Goal: Share content: Share content

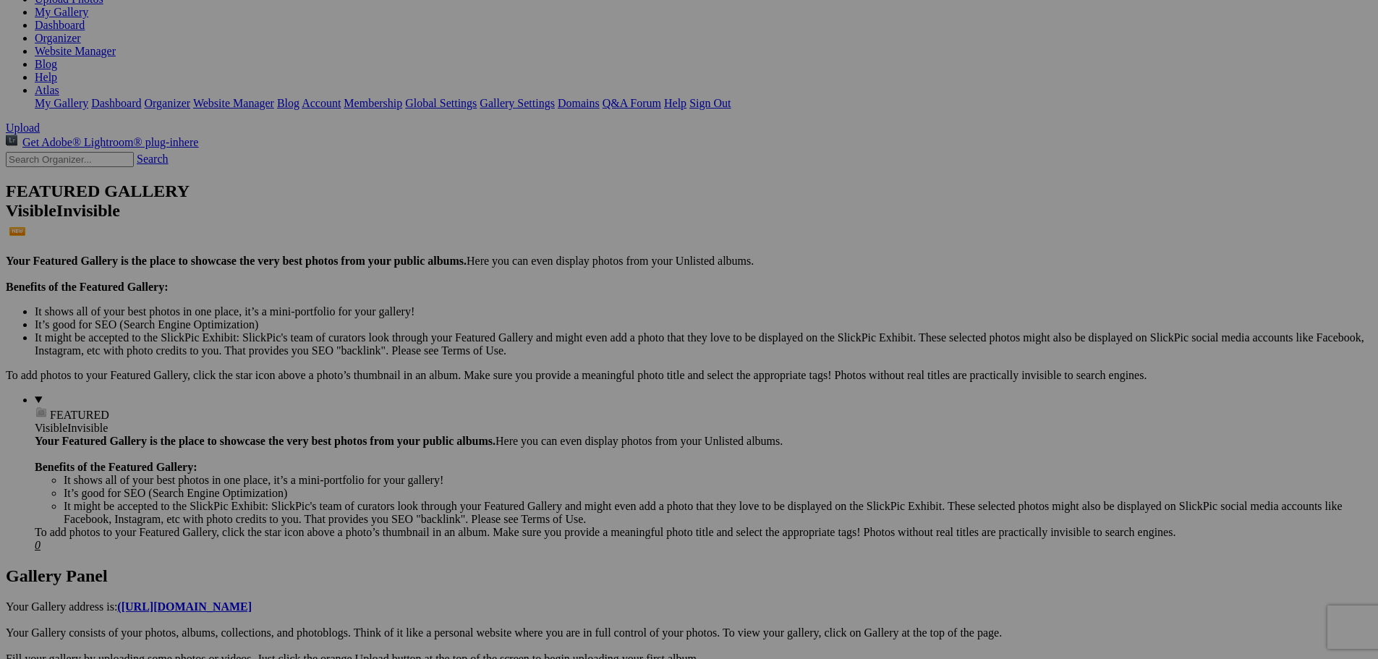
scroll to position [217, 0]
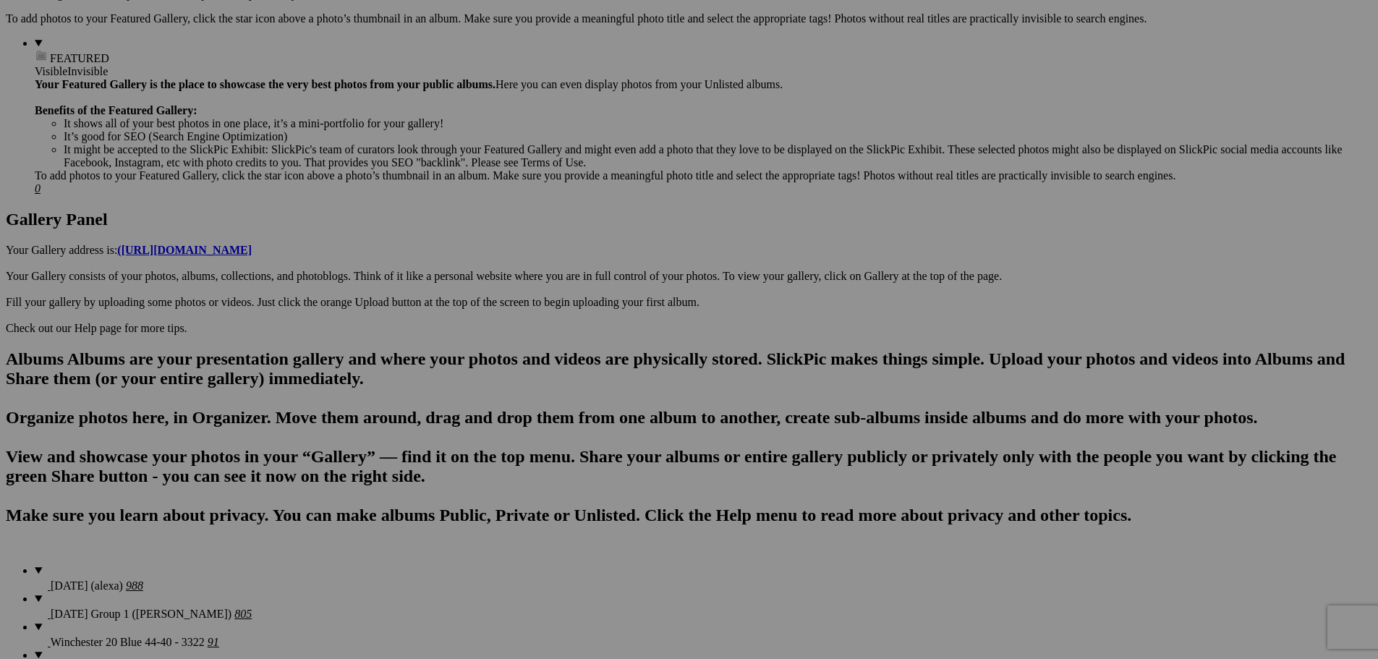
scroll to position [579, 0]
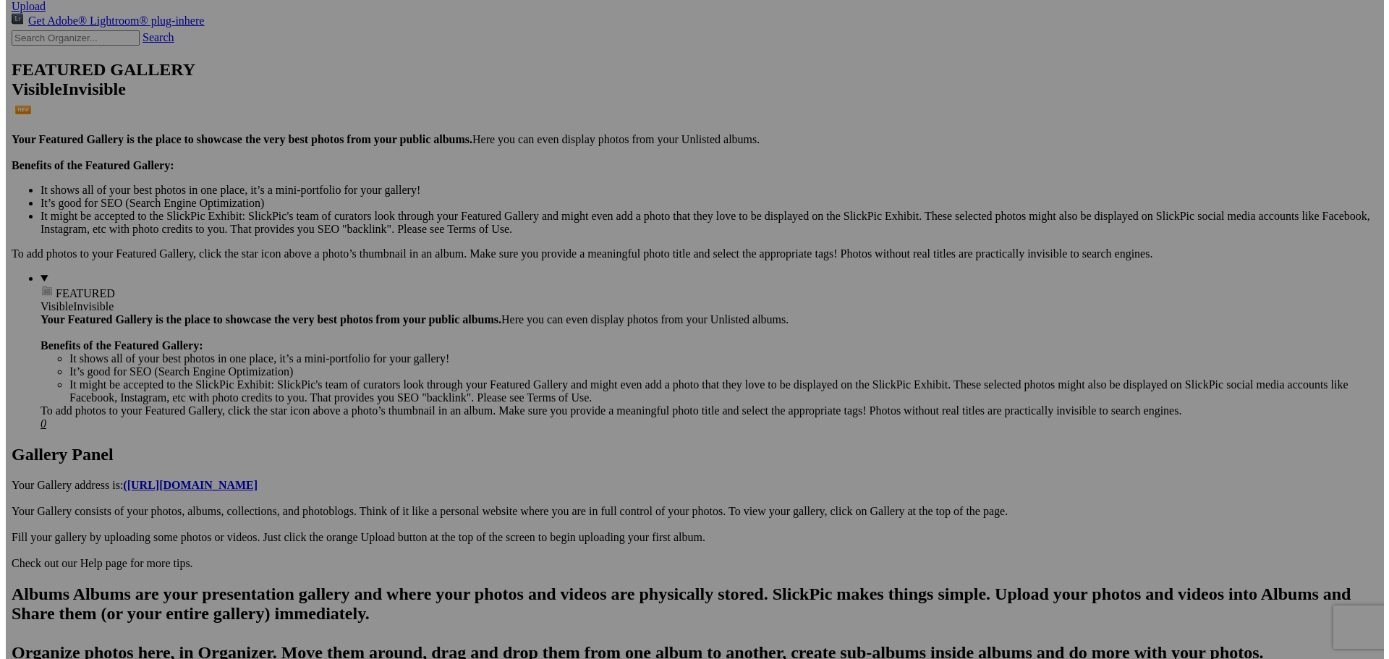
scroll to position [289, 0]
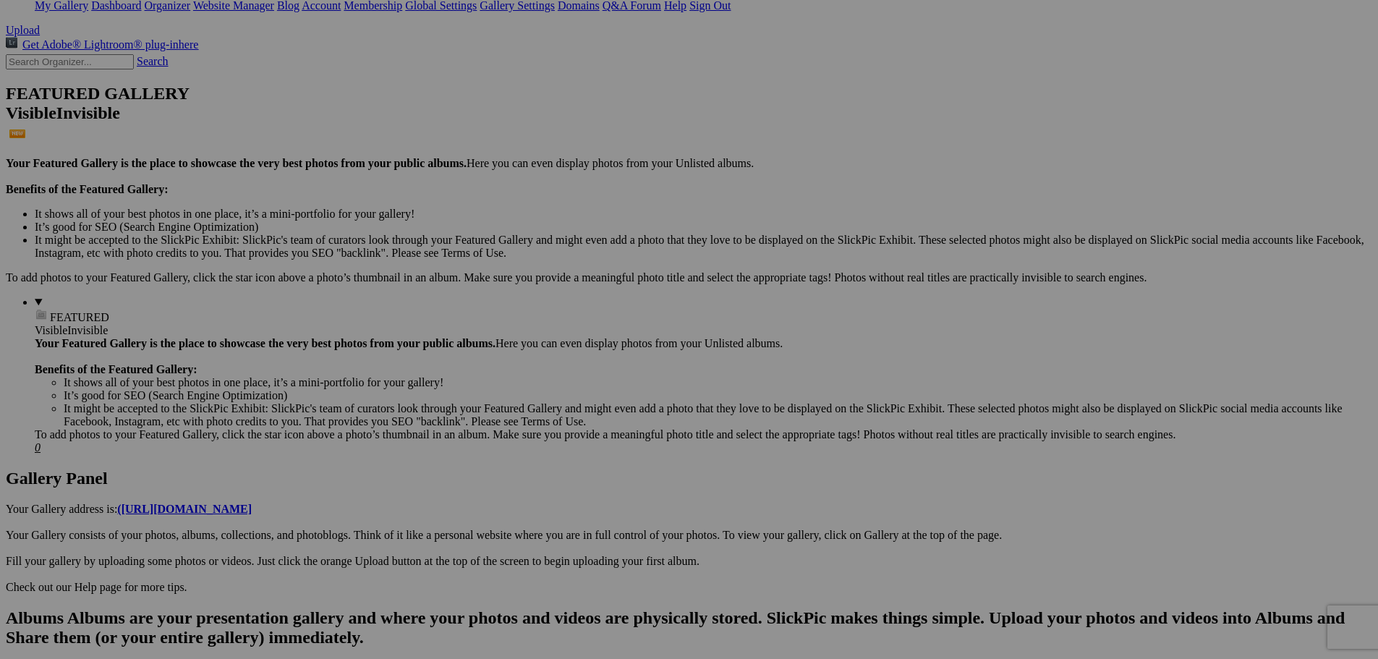
type textarea "<!-- SlickPic.com image hosting. HTML Bulk Share code Starts Here --> <div styl…"
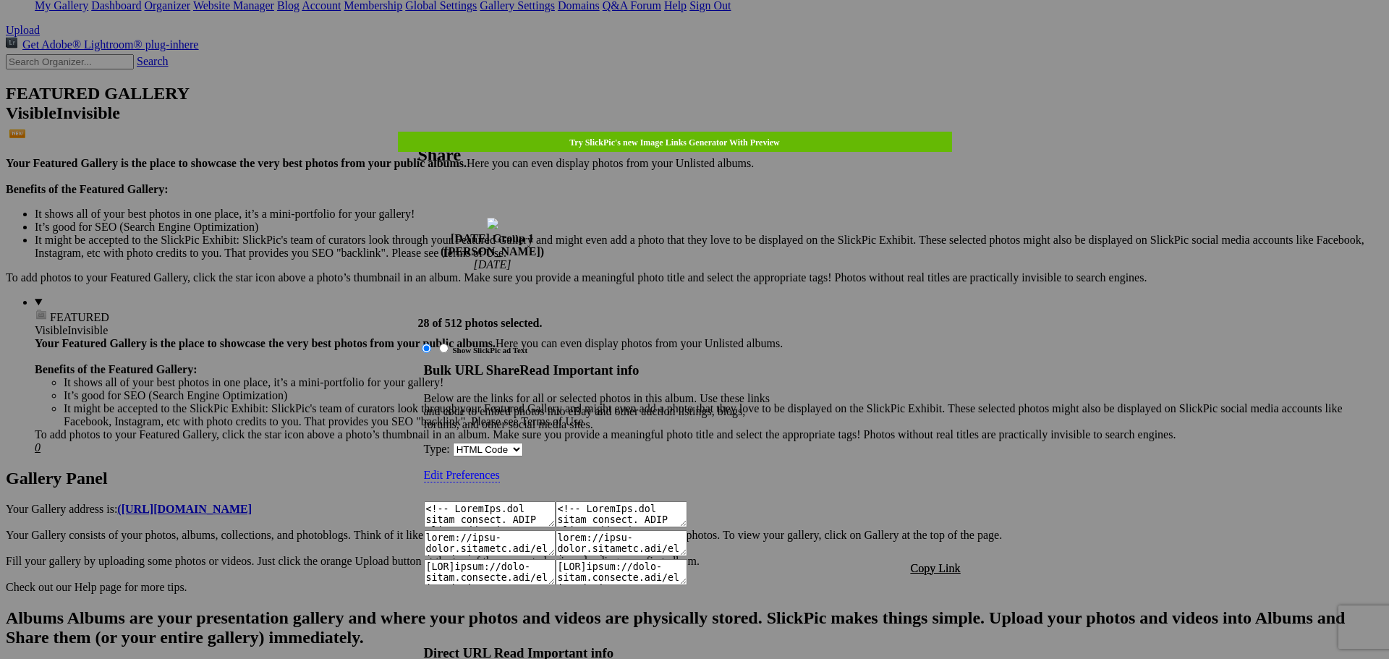
click at [931, 562] on span "Copy Link" at bounding box center [936, 568] width 50 height 12
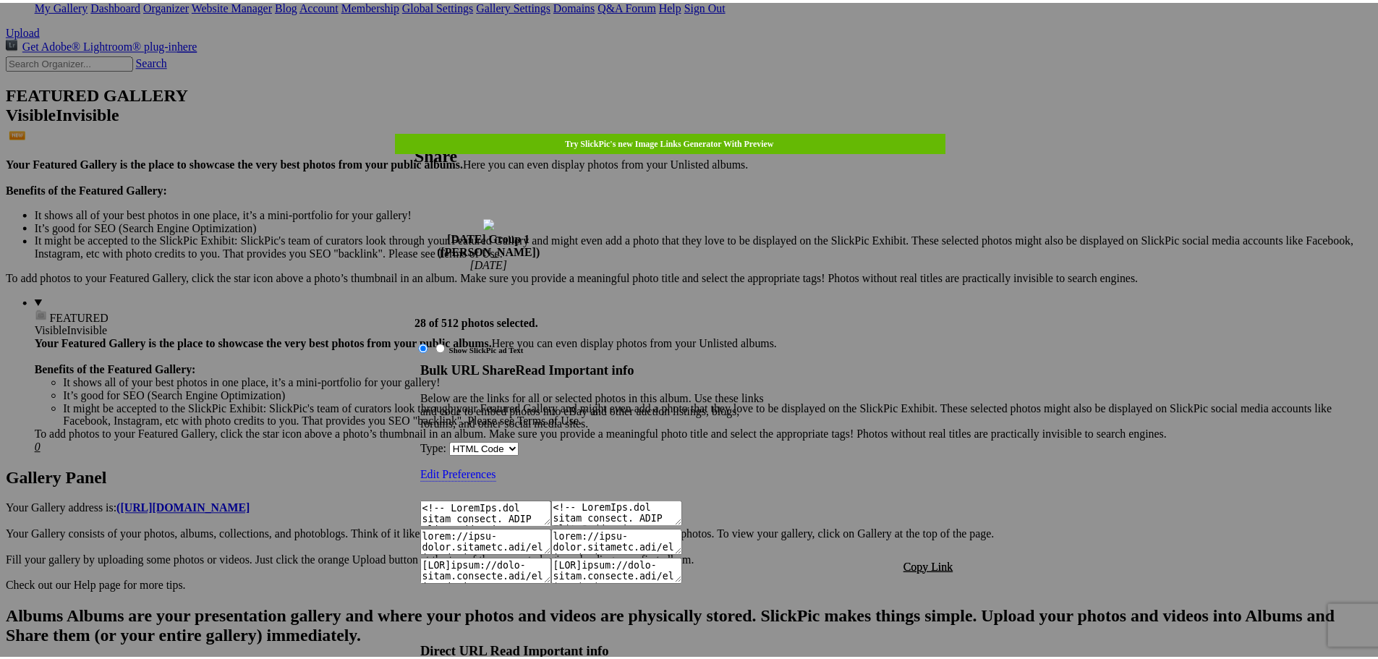
scroll to position [1285, 0]
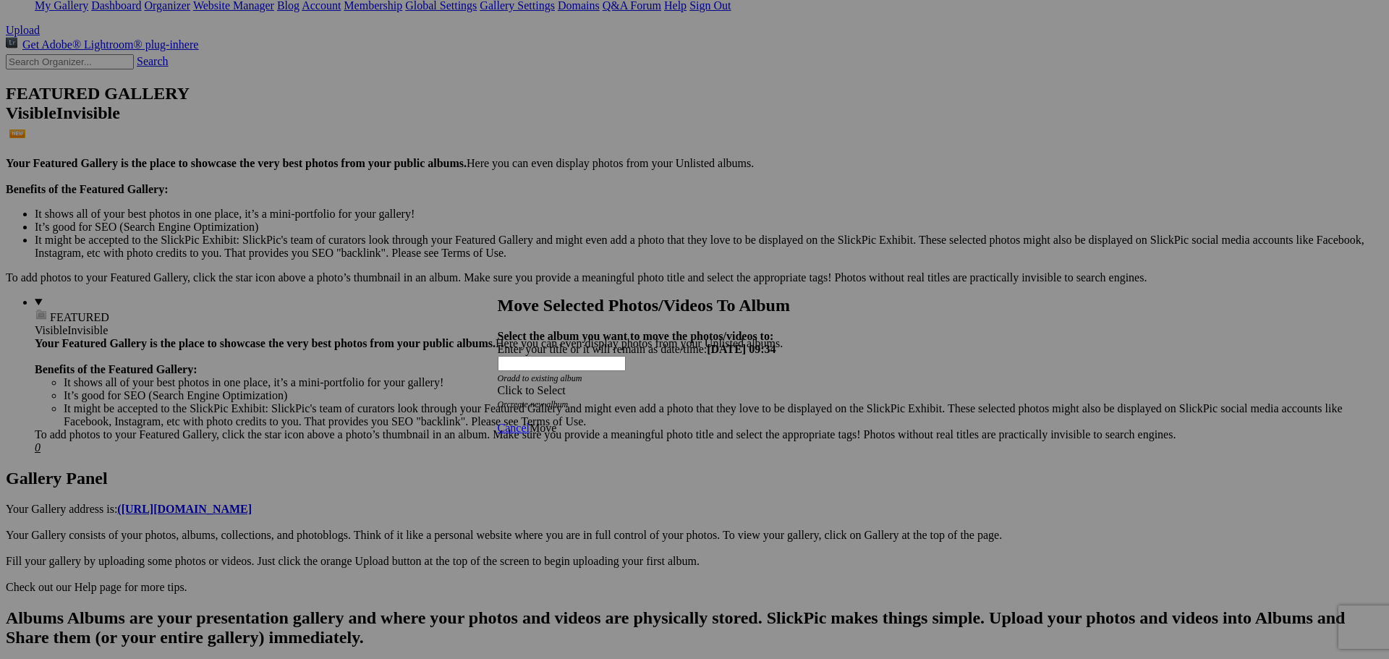
click at [697, 384] on div "Click to Select" at bounding box center [689, 390] width 383 height 13
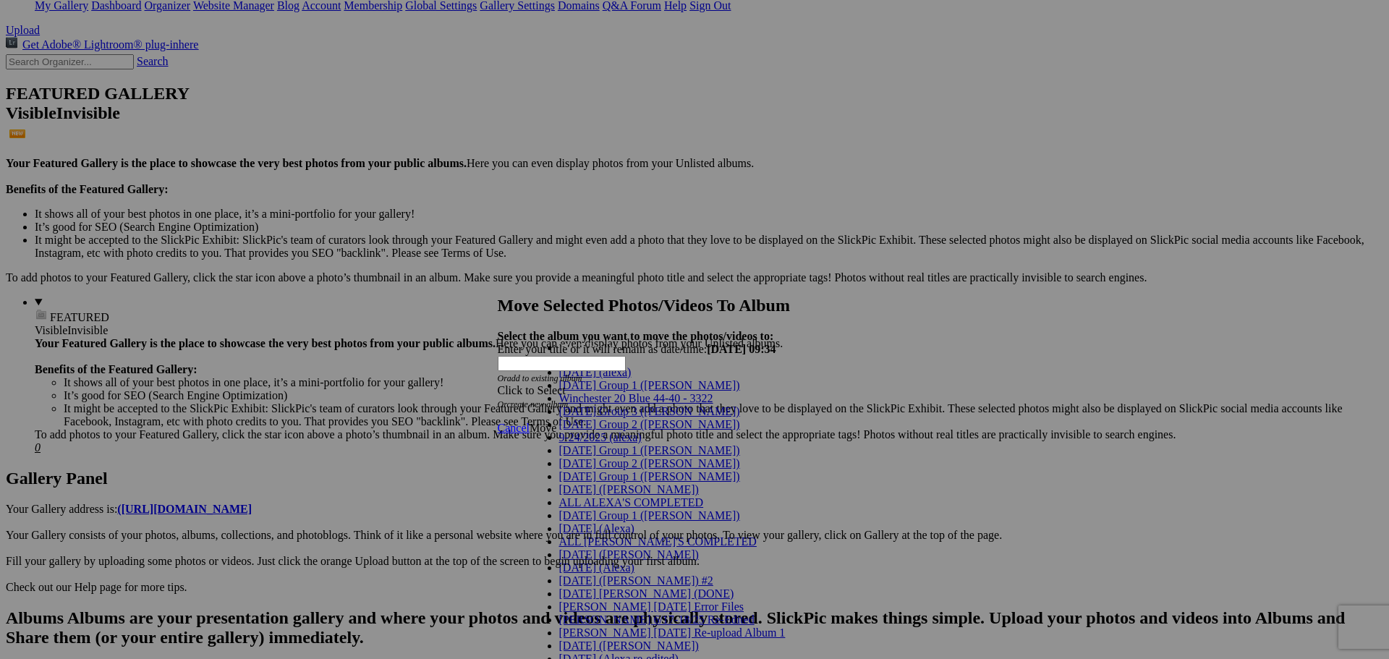
click at [593, 457] on span "[DATE] Group 1 ([PERSON_NAME])" at bounding box center [649, 450] width 181 height 12
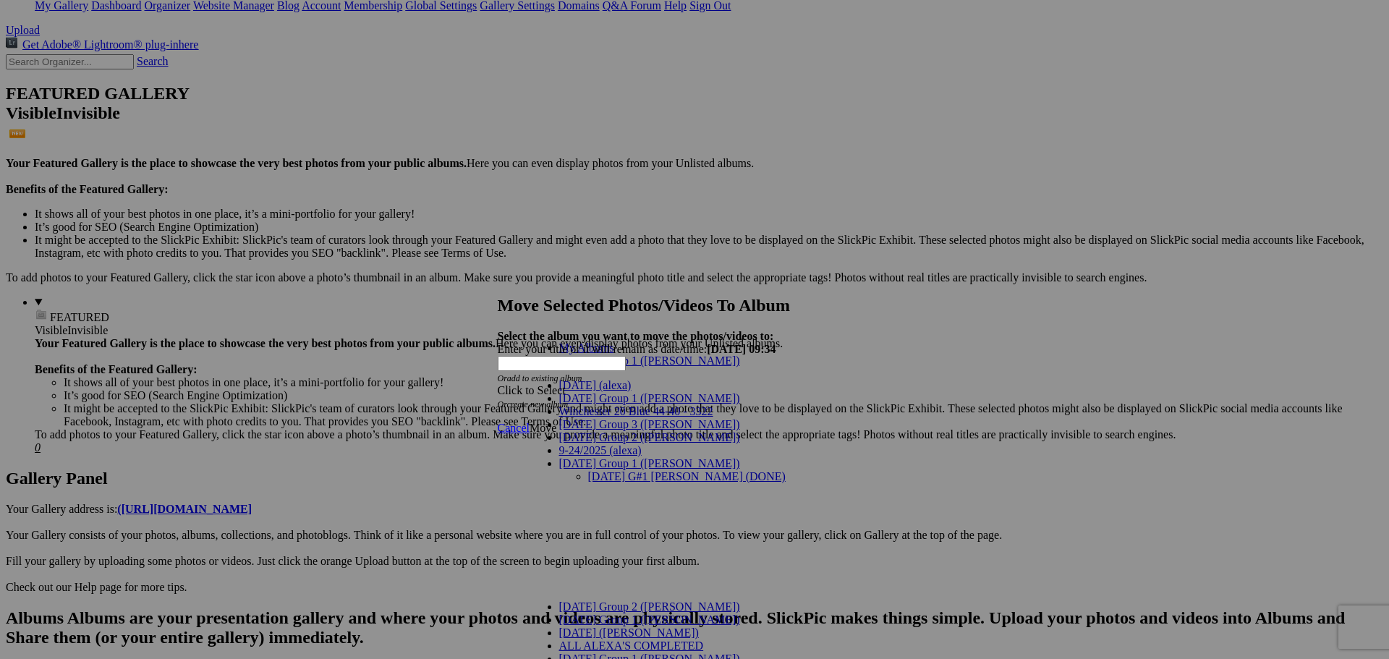
click at [620, 470] on link "[DATE] G#1 [PERSON_NAME] (DONE)" at bounding box center [687, 476] width 198 height 12
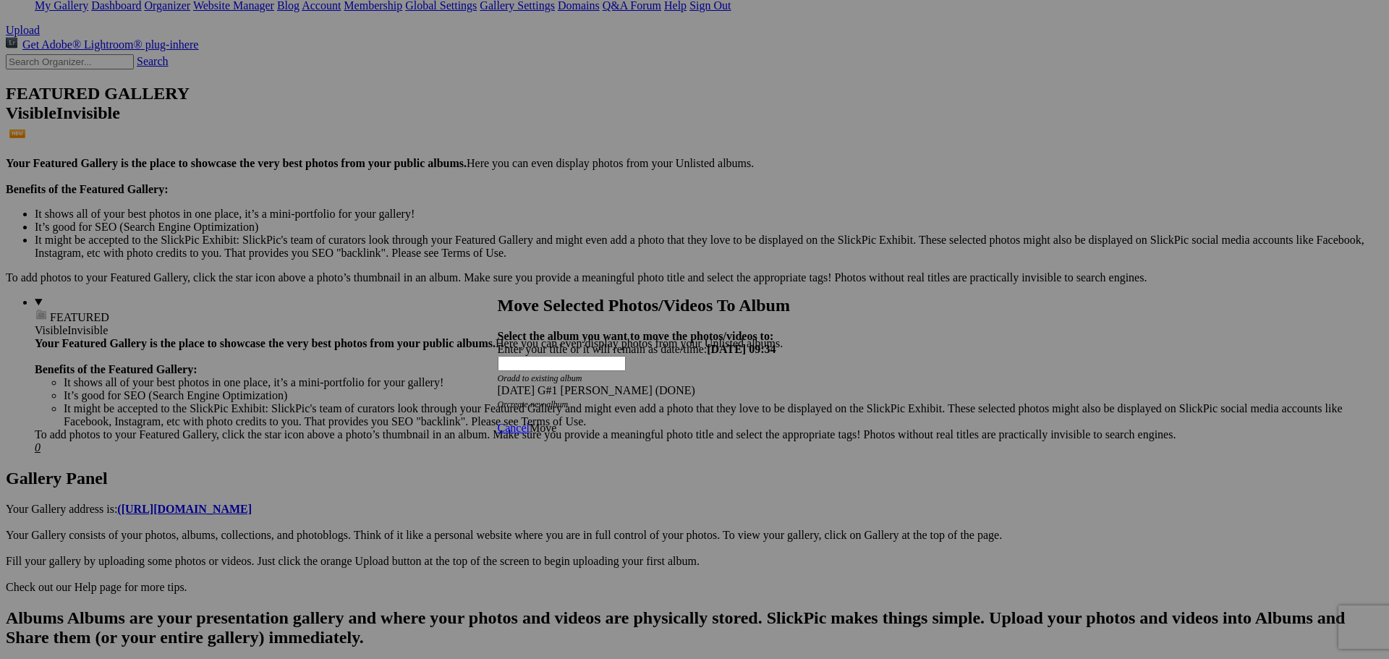
click at [556, 422] on span "Move" at bounding box center [543, 428] width 27 height 12
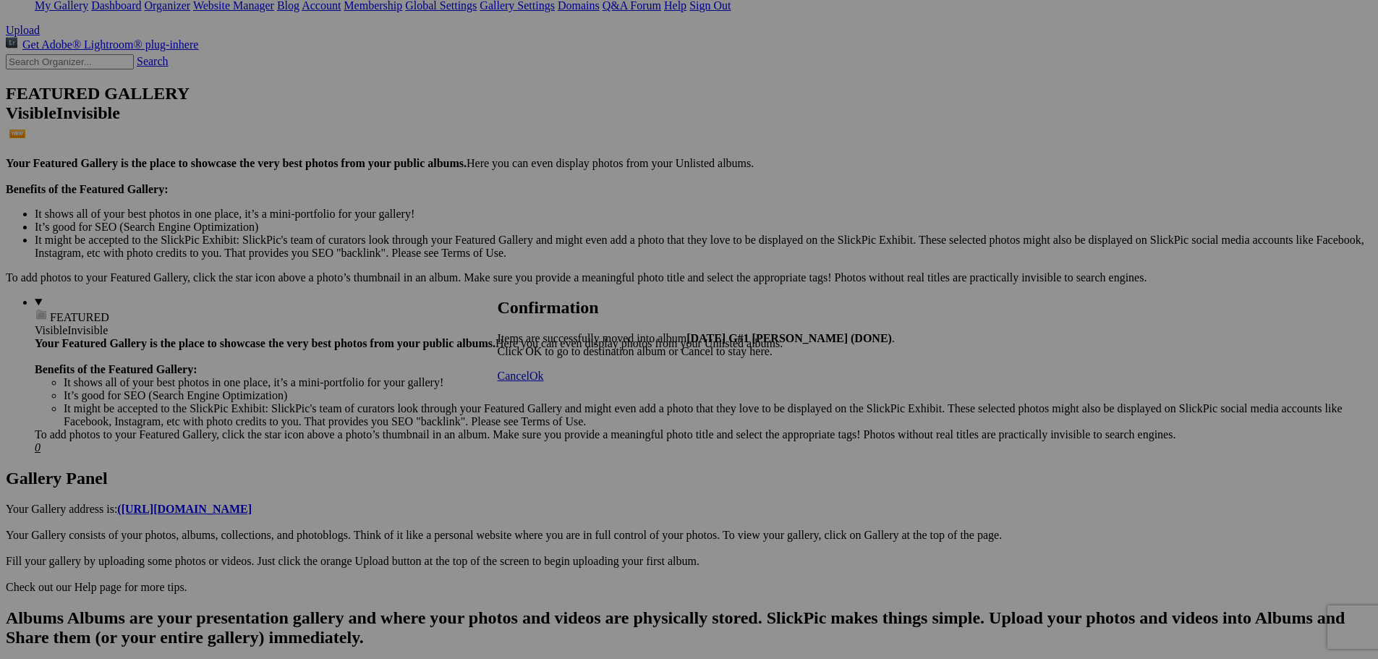
click at [544, 382] on span "Ok" at bounding box center [537, 376] width 14 height 12
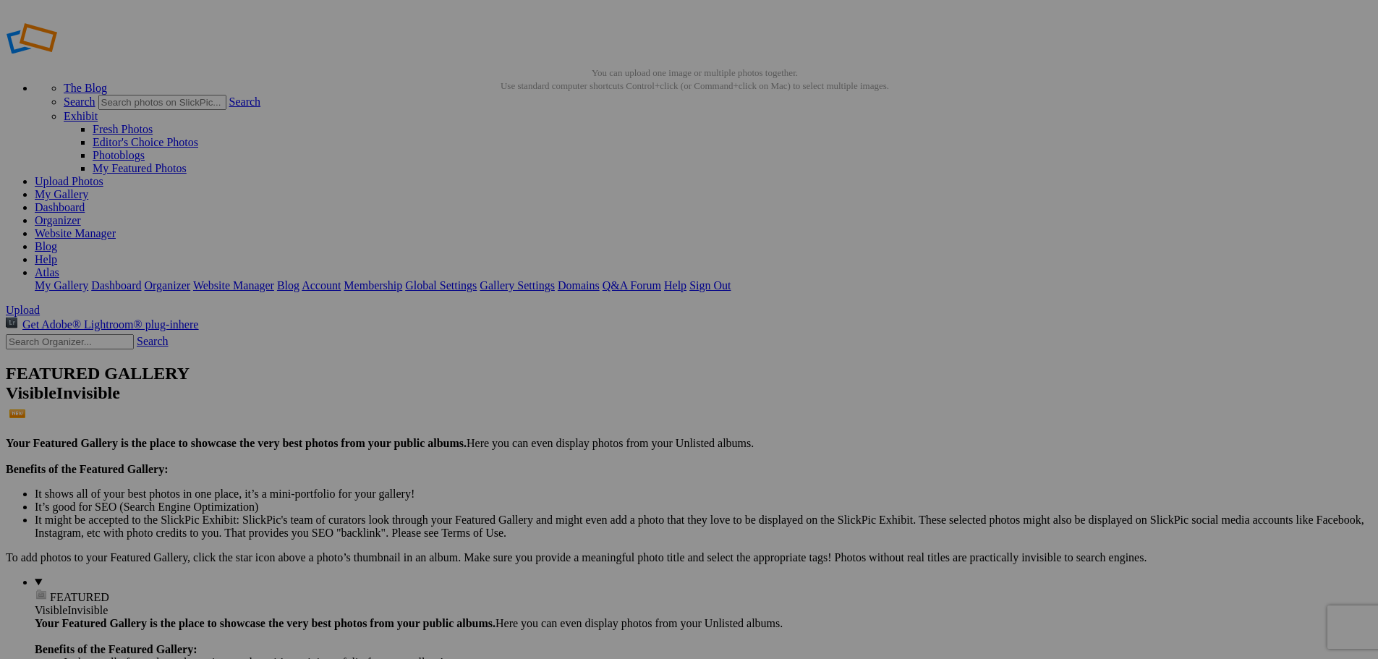
scroll to position [145, 0]
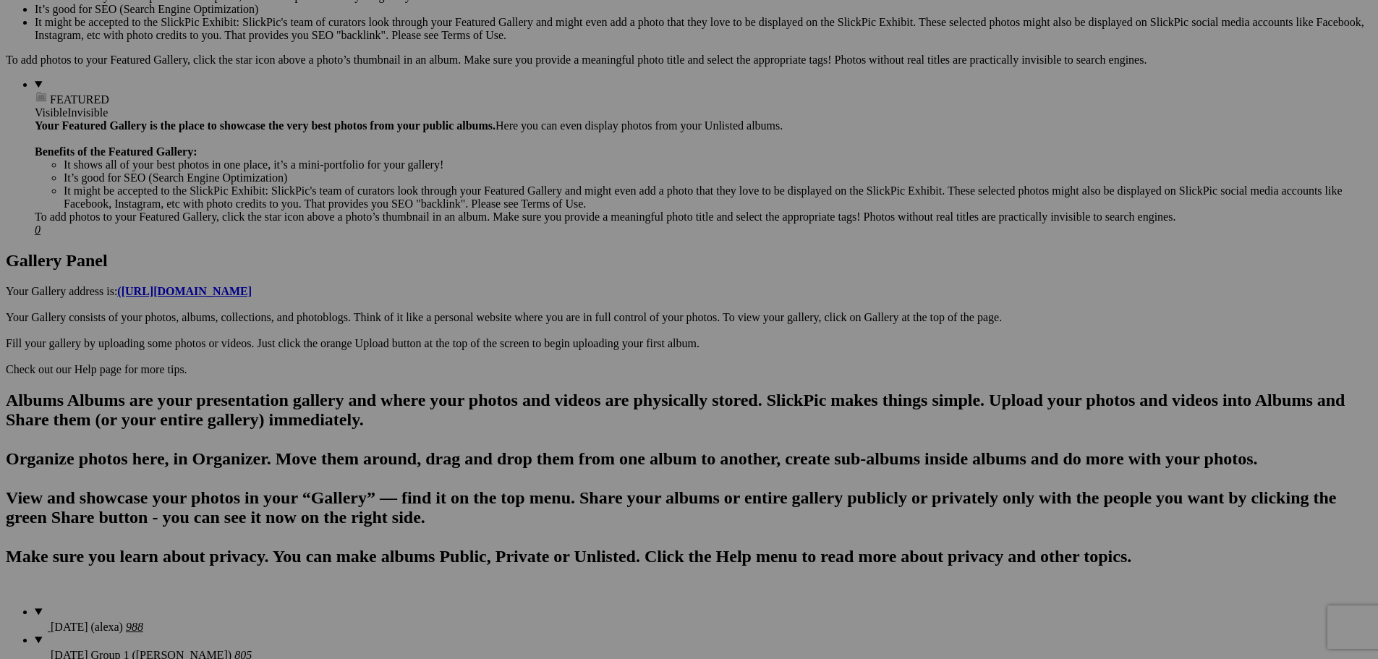
scroll to position [579, 0]
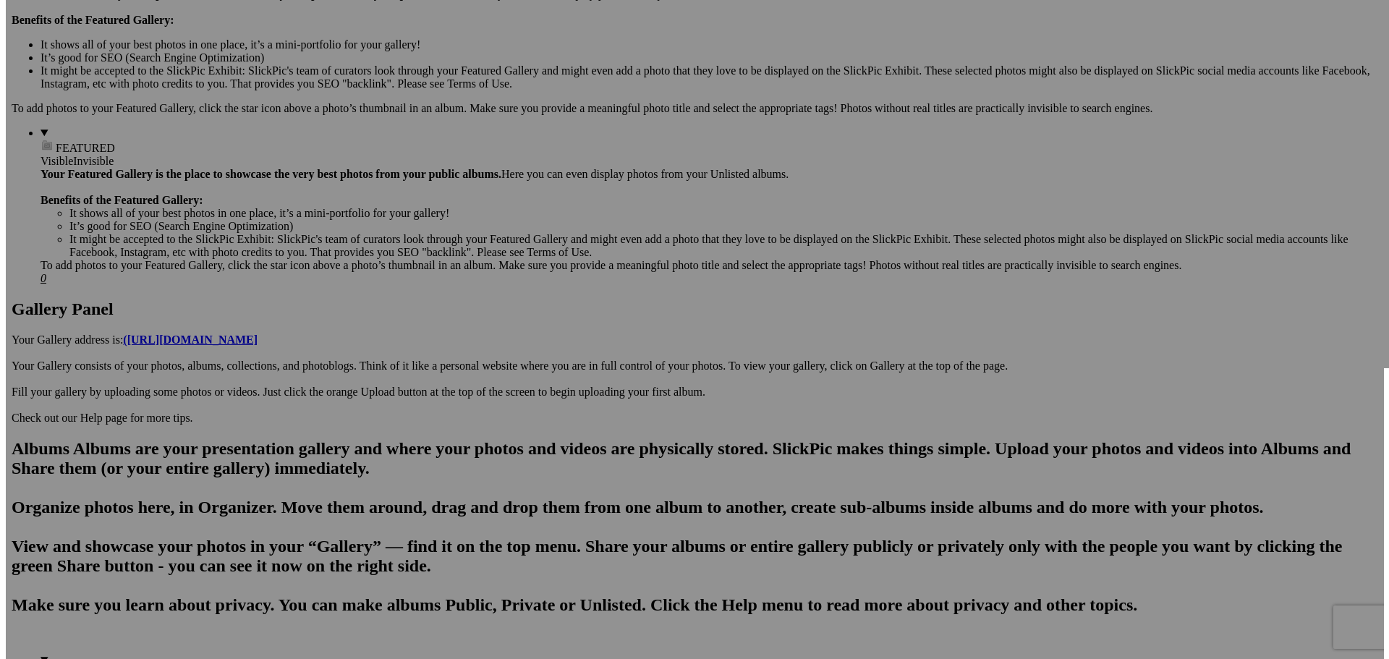
scroll to position [434, 0]
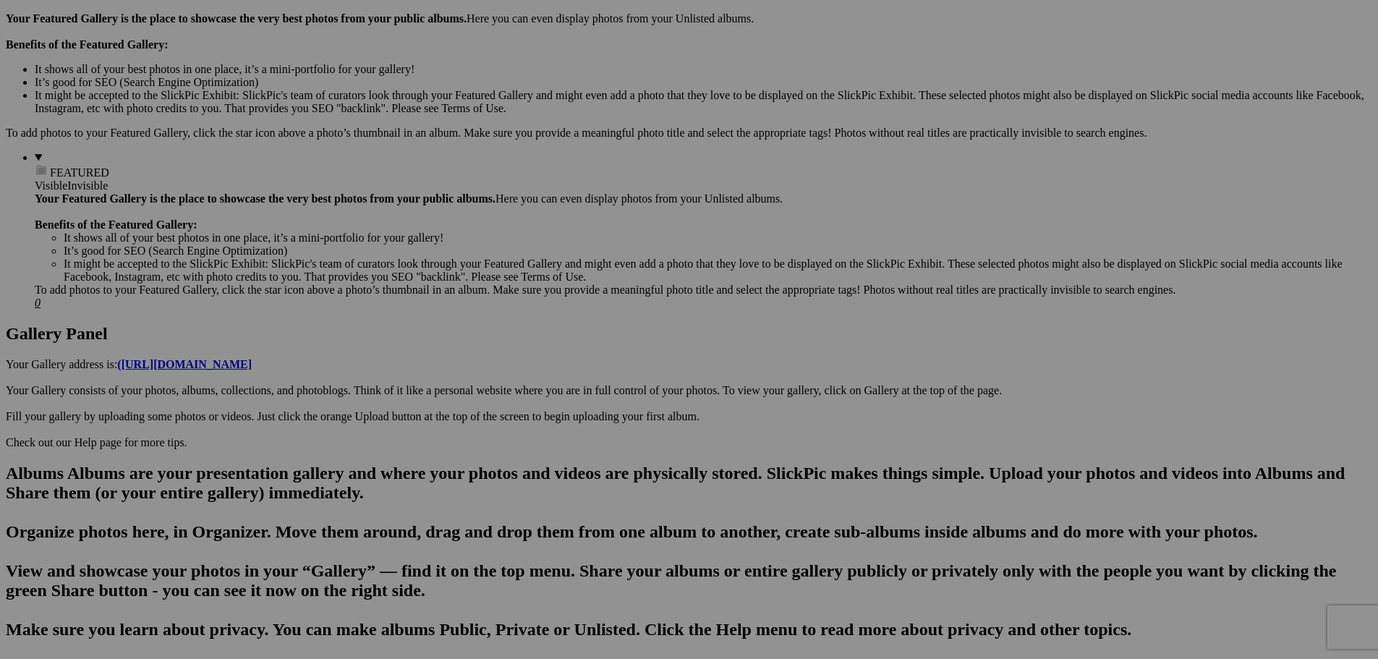
type textarea "<!-- SlickPic.com image hosting. HTML Bulk Share code Starts Here --> <div styl…"
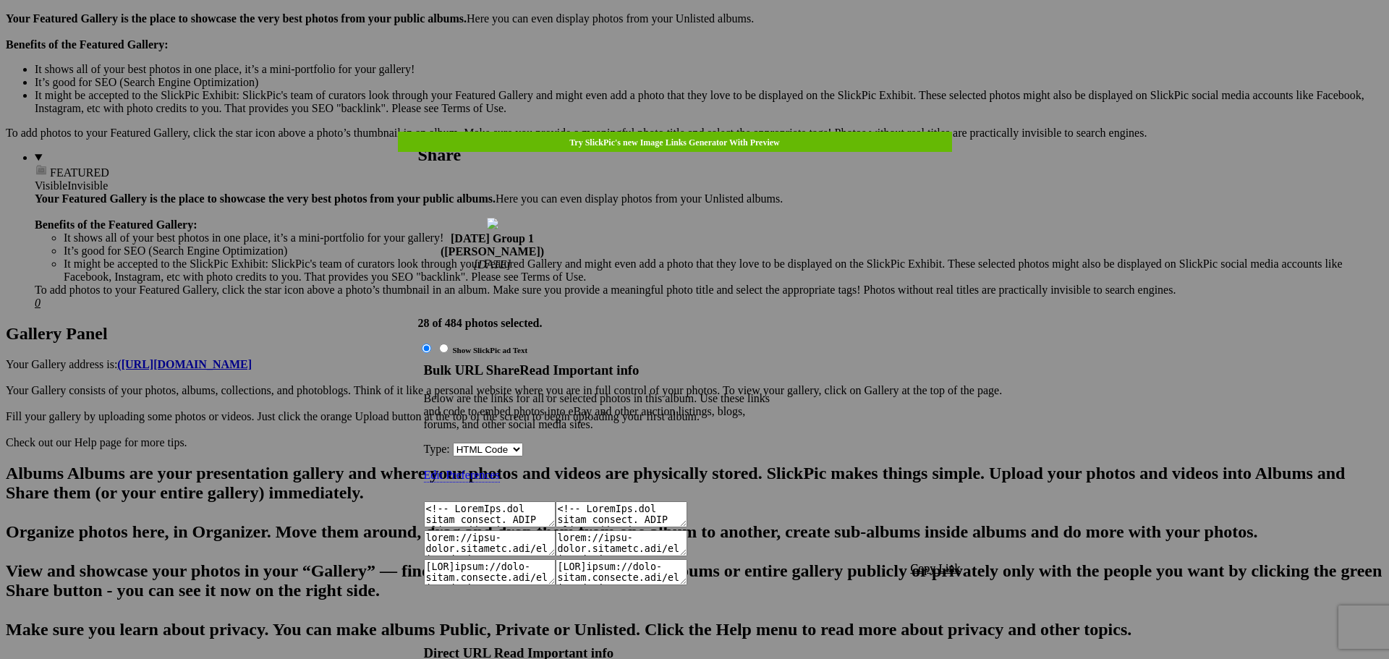
click at [940, 562] on span "Copy Link" at bounding box center [936, 568] width 50 height 12
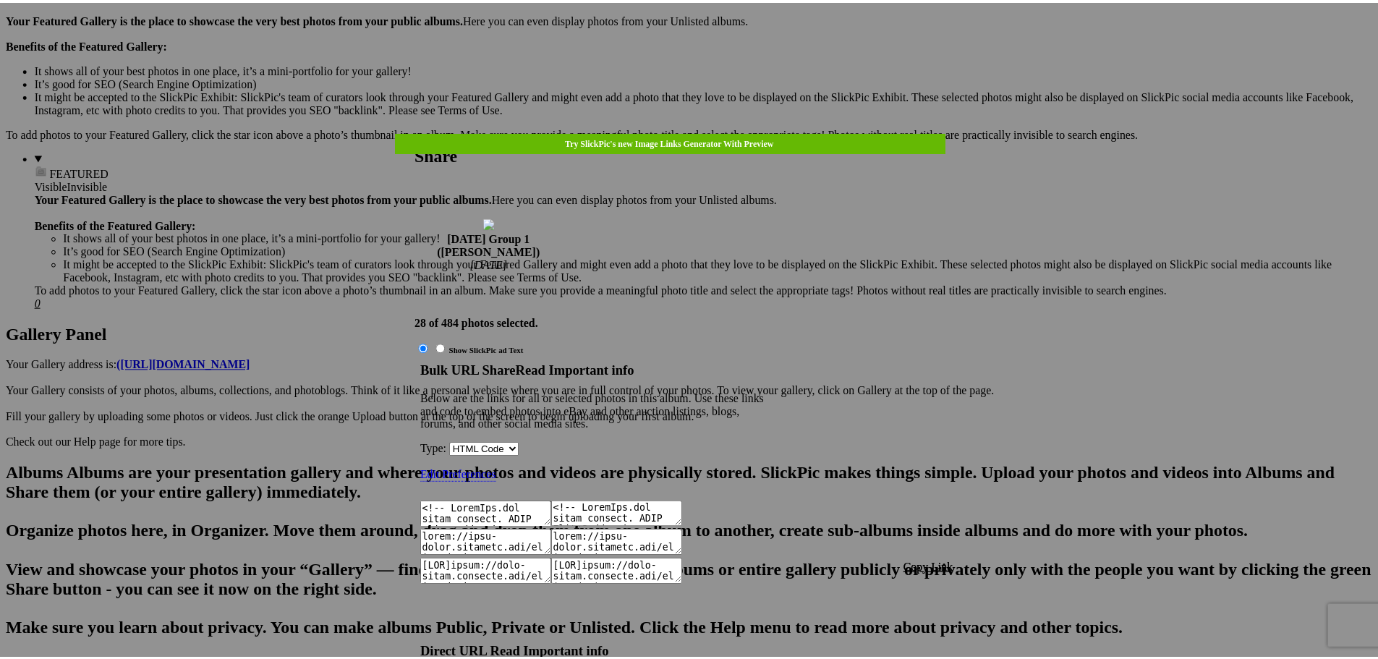
scroll to position [1285, 0]
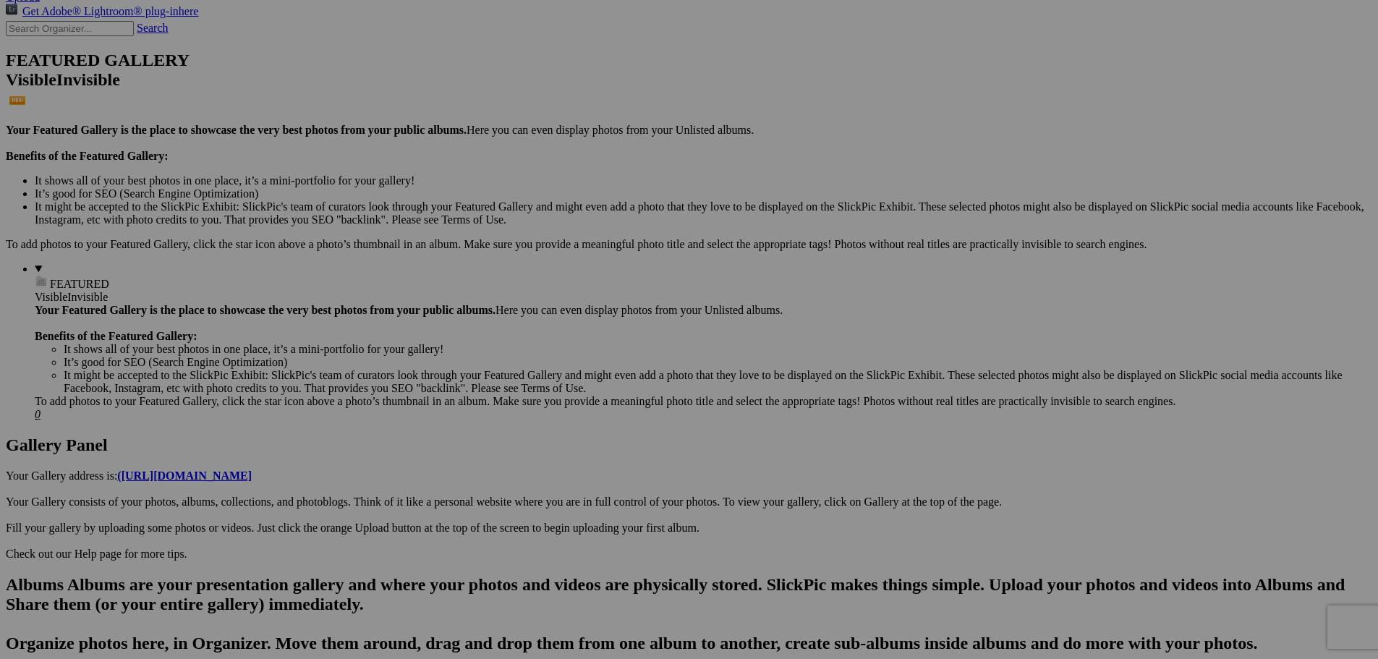
scroll to position [289, 0]
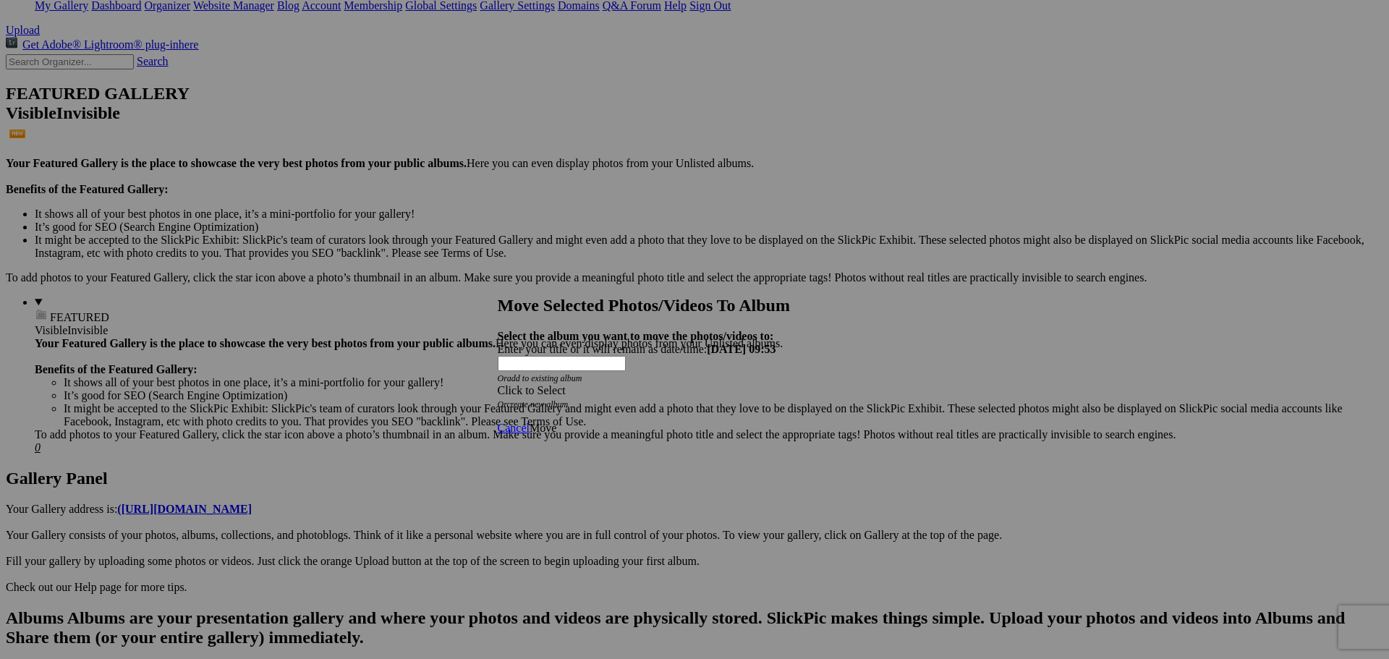
click at [671, 384] on div "Click to Select" at bounding box center [689, 390] width 383 height 13
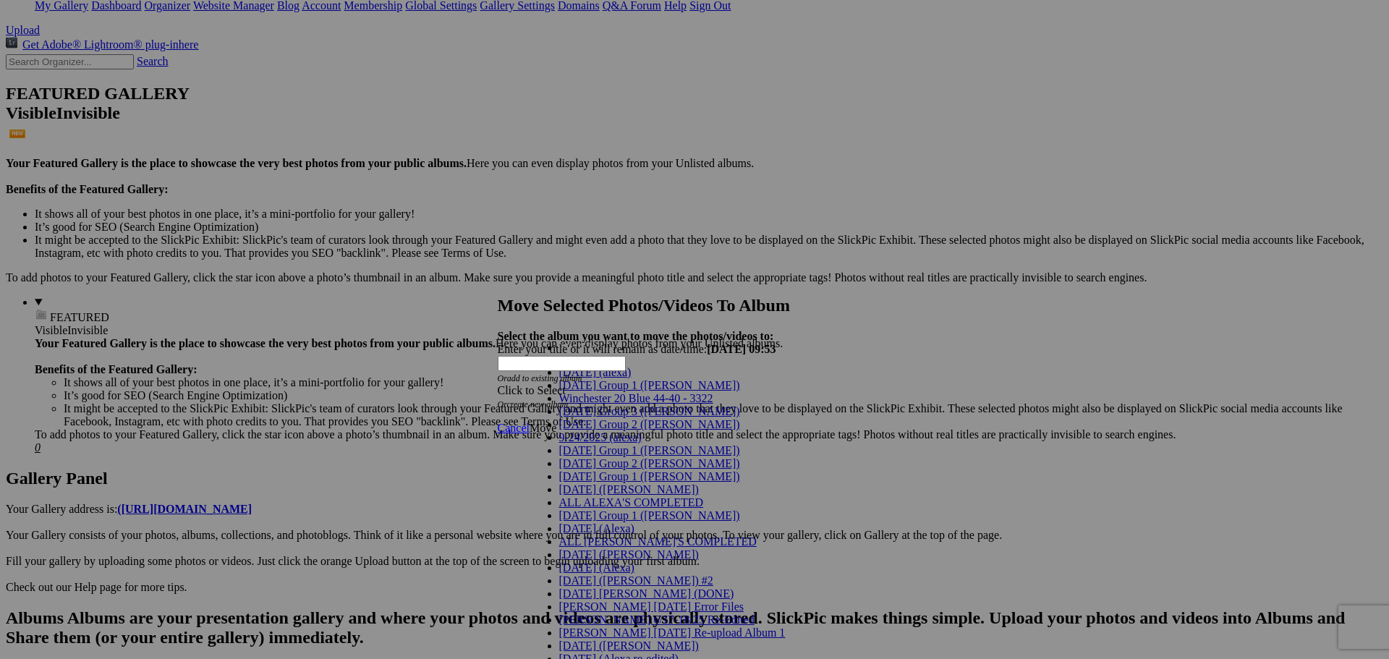
click at [580, 457] on link "[DATE] Group 1 ([PERSON_NAME])" at bounding box center [649, 450] width 181 height 12
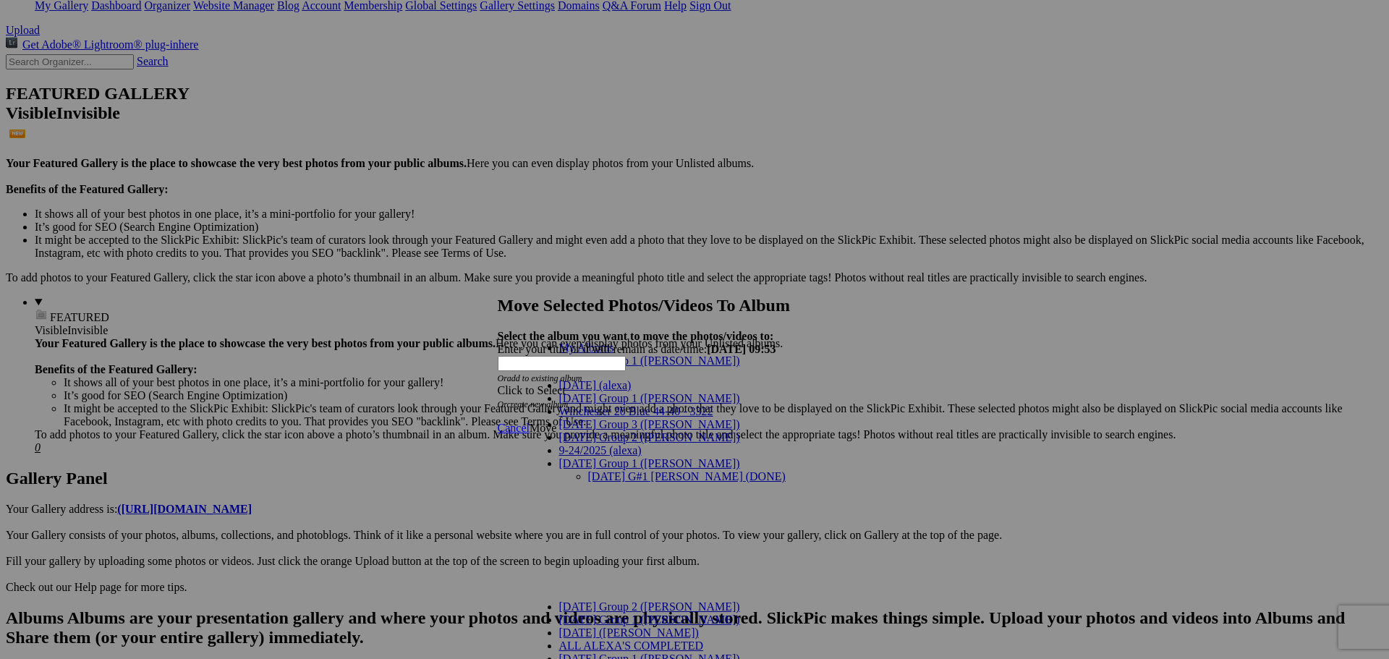
click at [609, 470] on link "[DATE] G#1 [PERSON_NAME] (DONE)" at bounding box center [687, 476] width 198 height 12
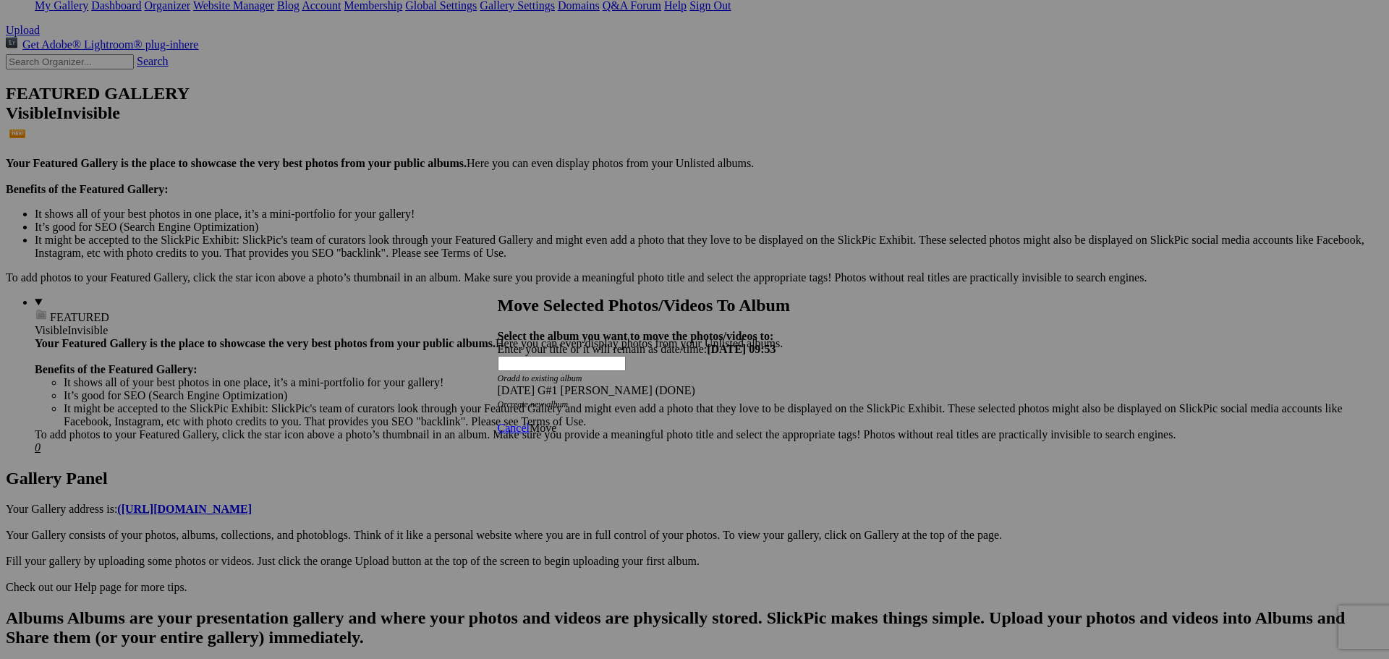
click at [556, 422] on span "Move" at bounding box center [543, 428] width 27 height 12
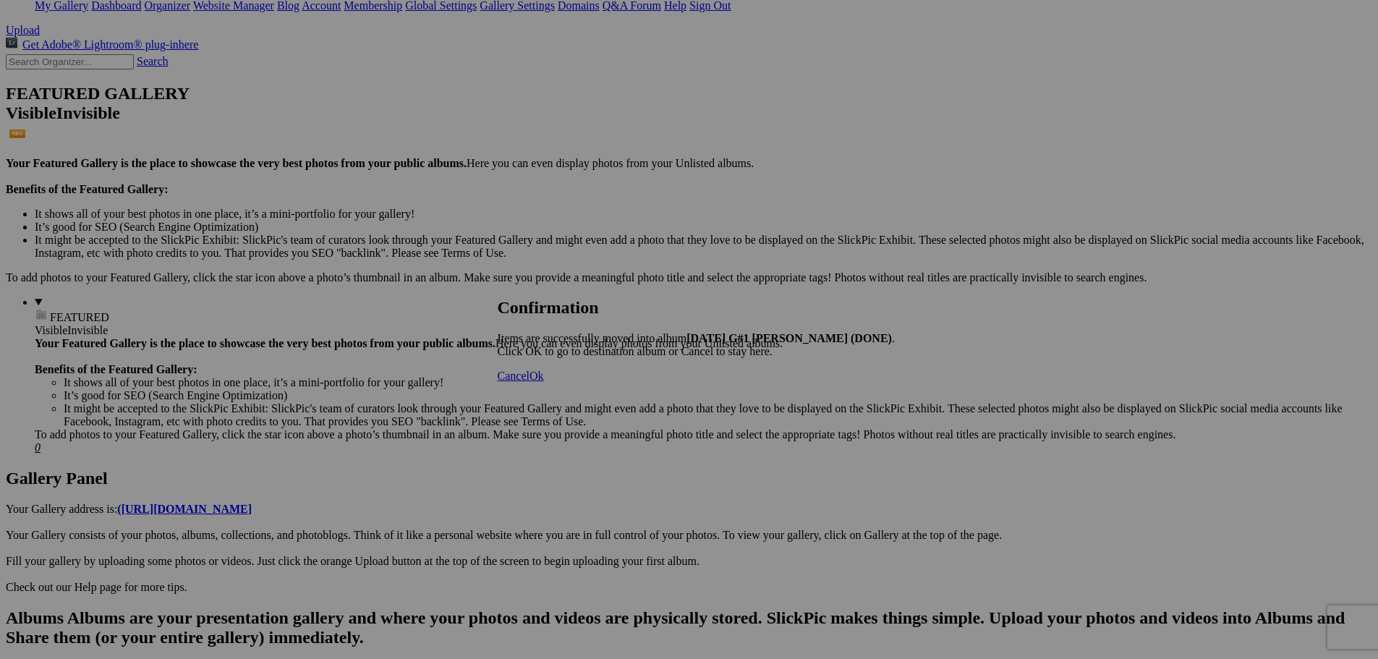
click at [530, 382] on span "Cancel" at bounding box center [514, 376] width 32 height 12
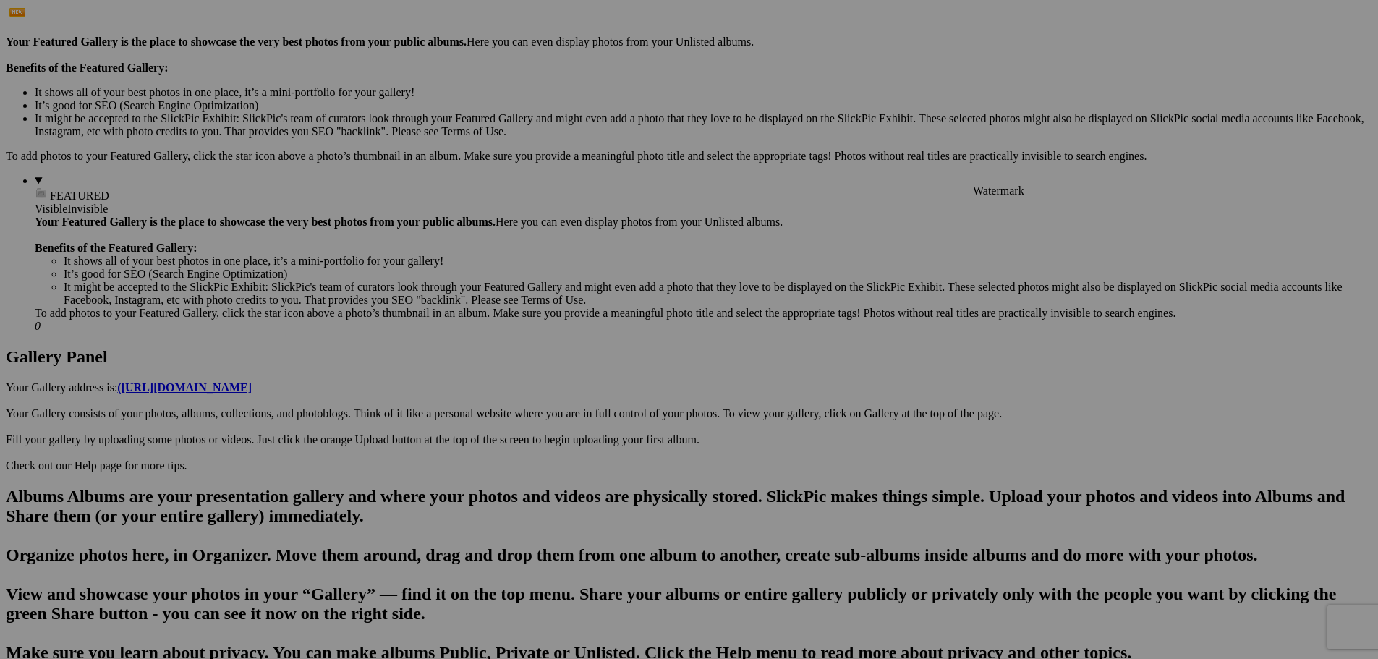
scroll to position [434, 0]
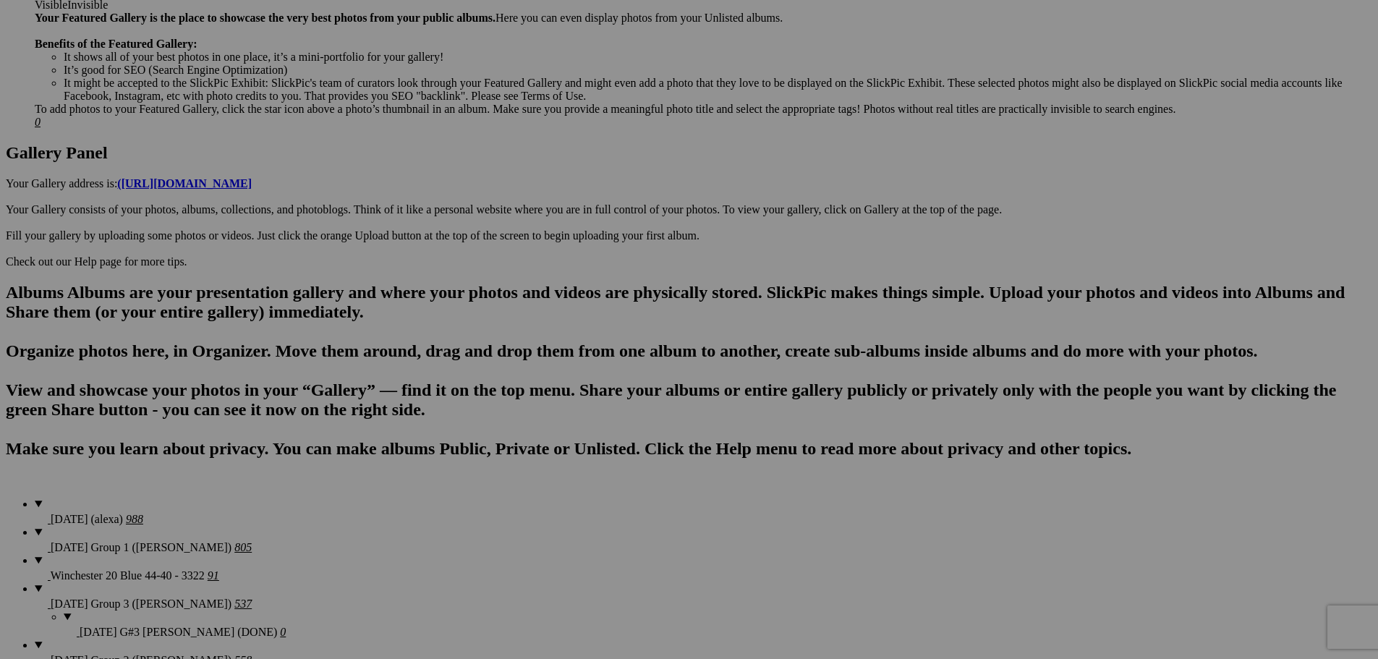
scroll to position [651, 0]
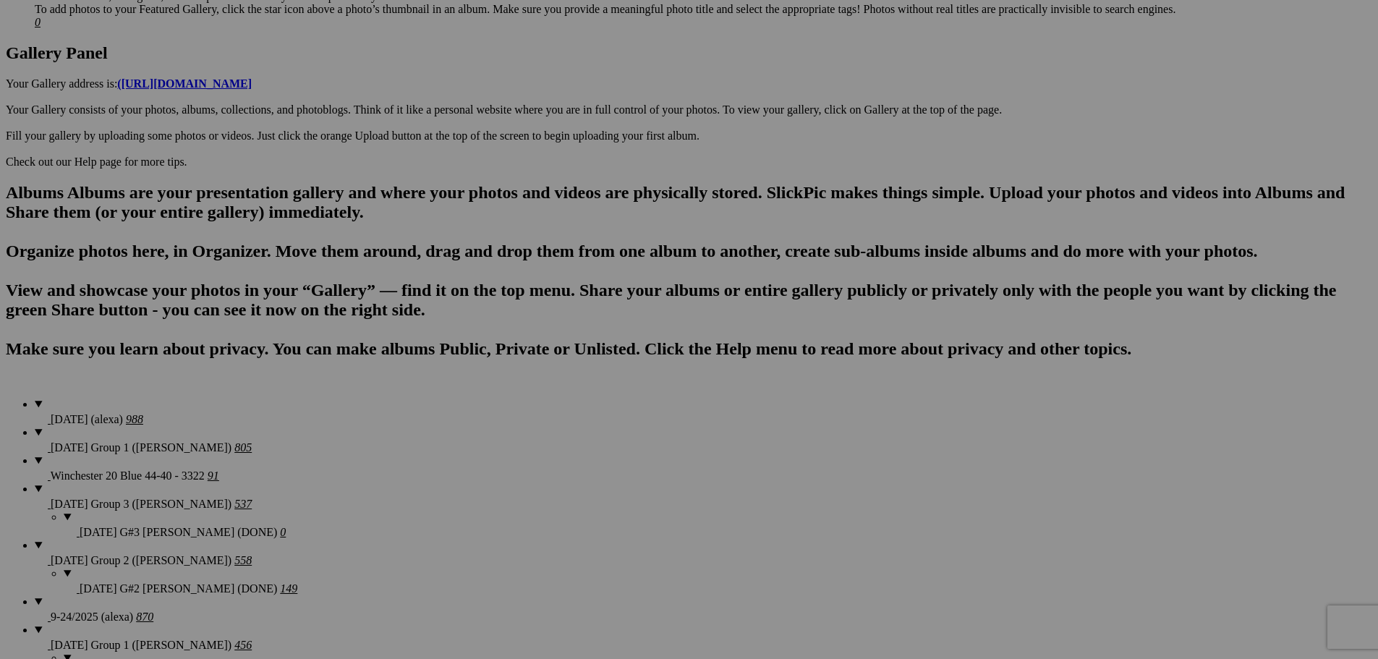
scroll to position [724, 0]
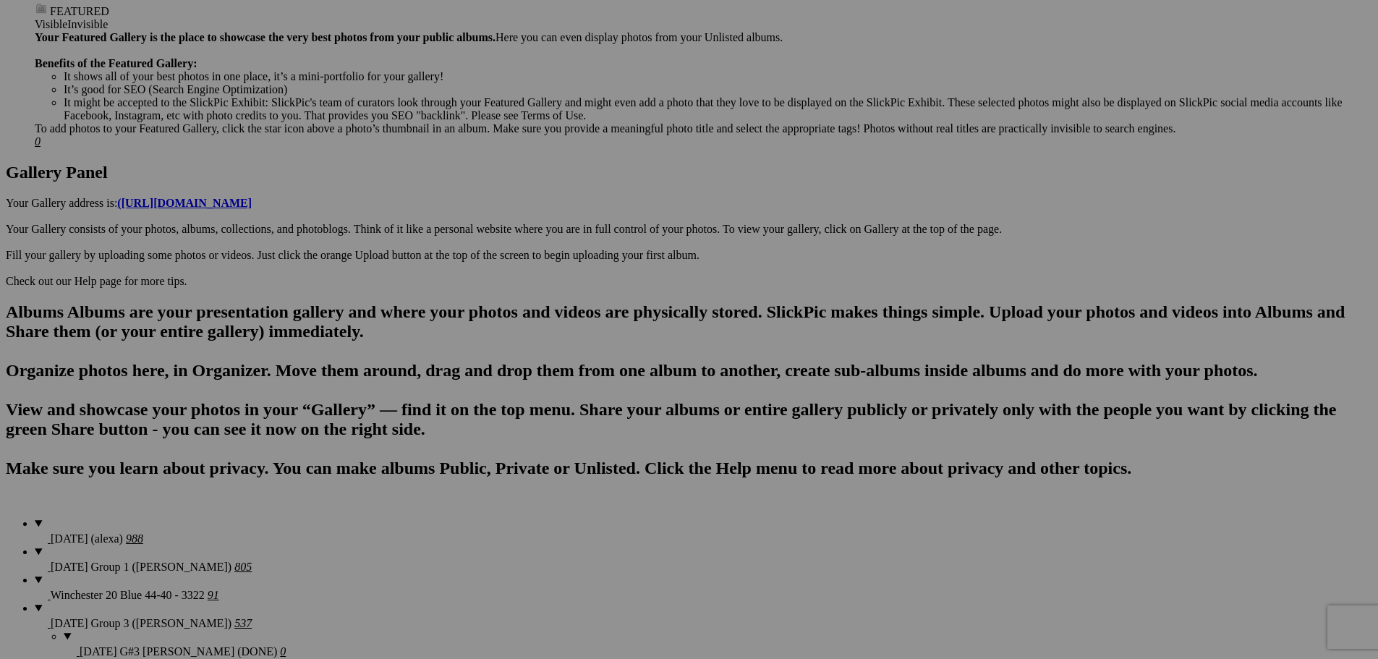
scroll to position [579, 0]
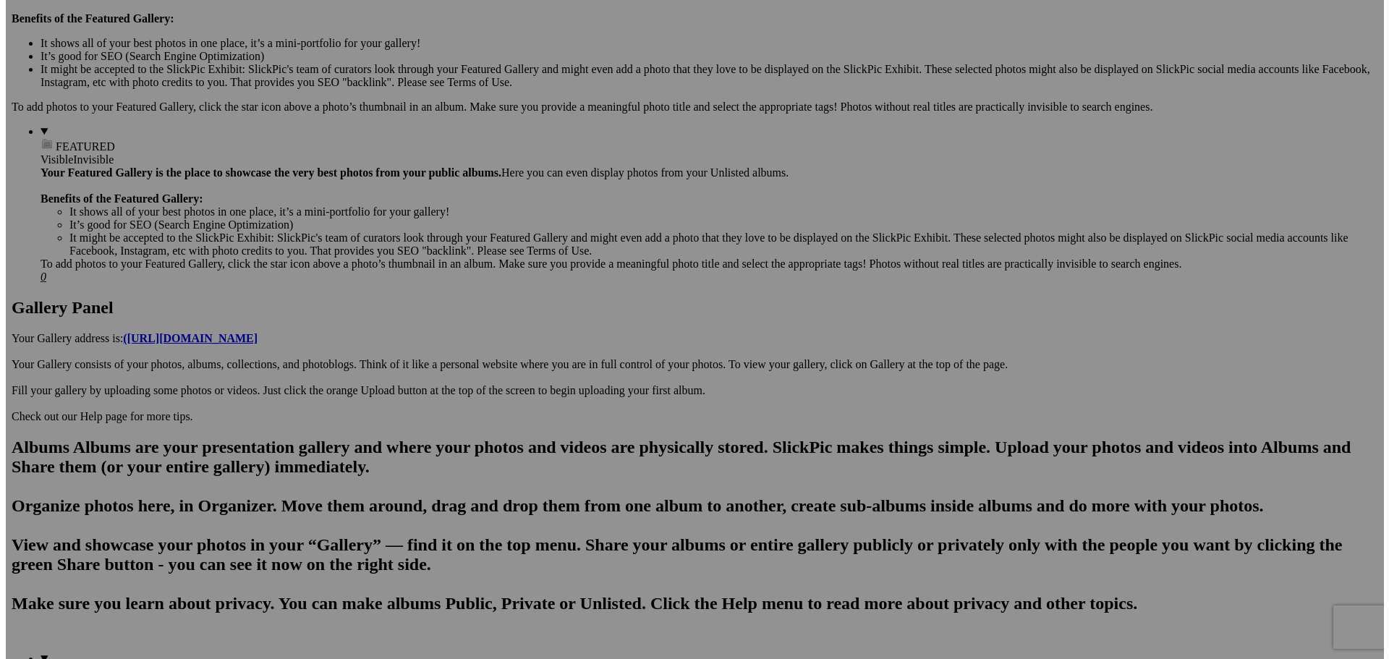
scroll to position [434, 0]
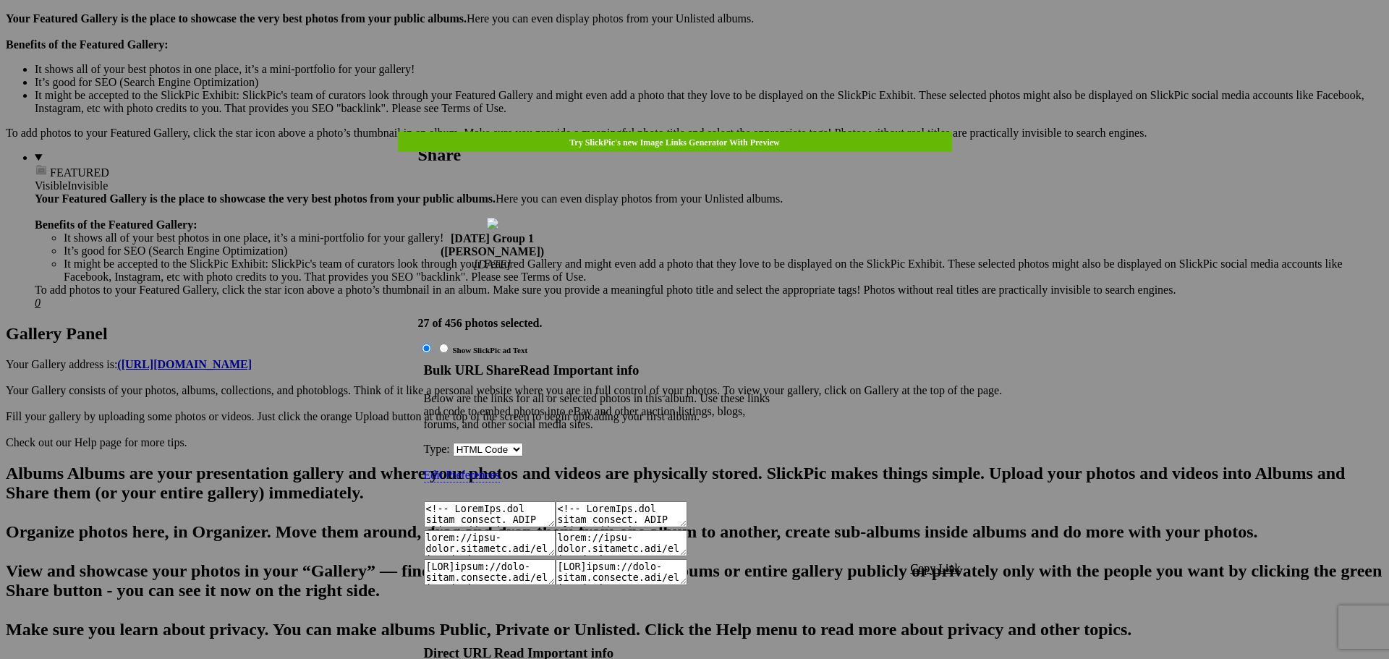
click at [928, 562] on span "Copy Link" at bounding box center [936, 568] width 50 height 12
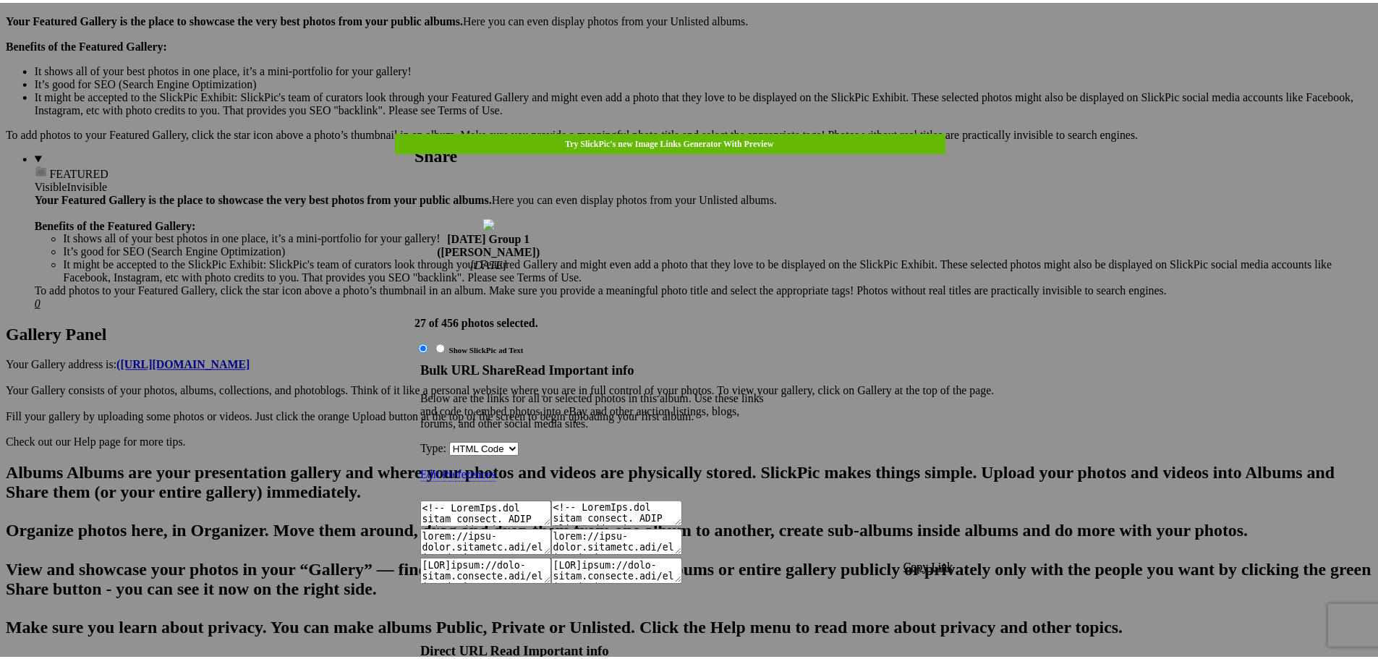
scroll to position [1250, 0]
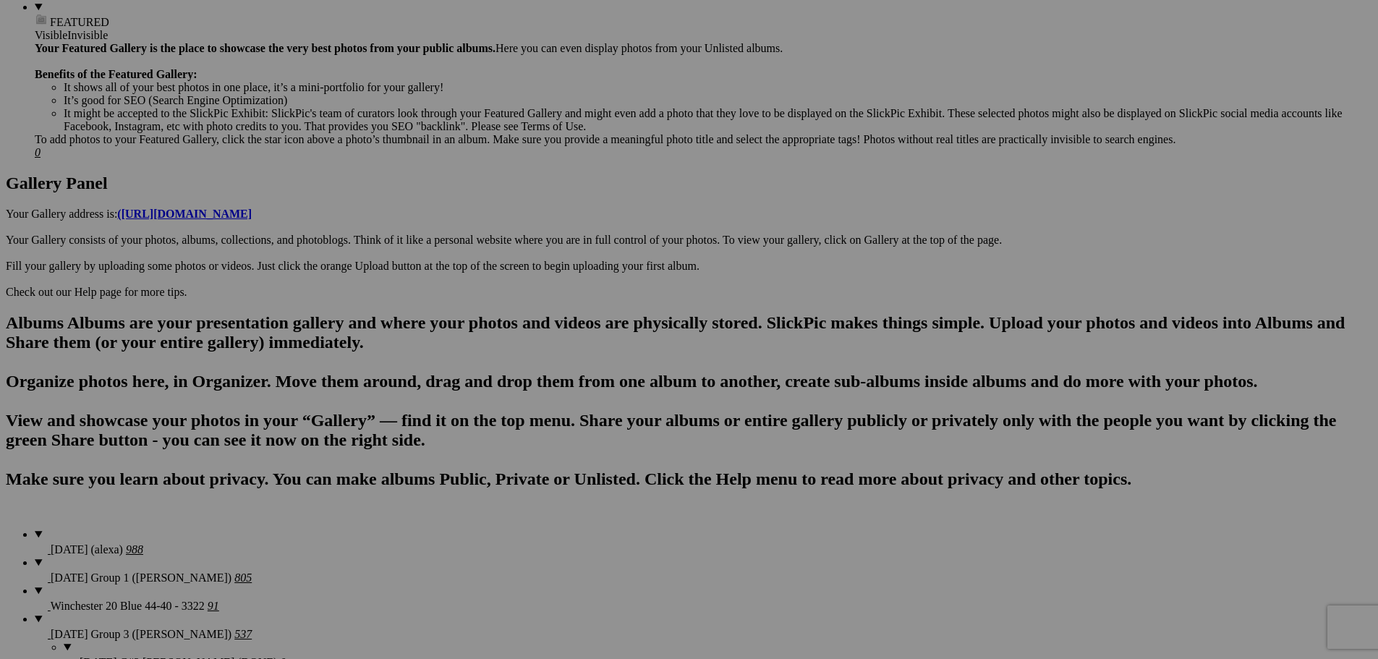
scroll to position [579, 0]
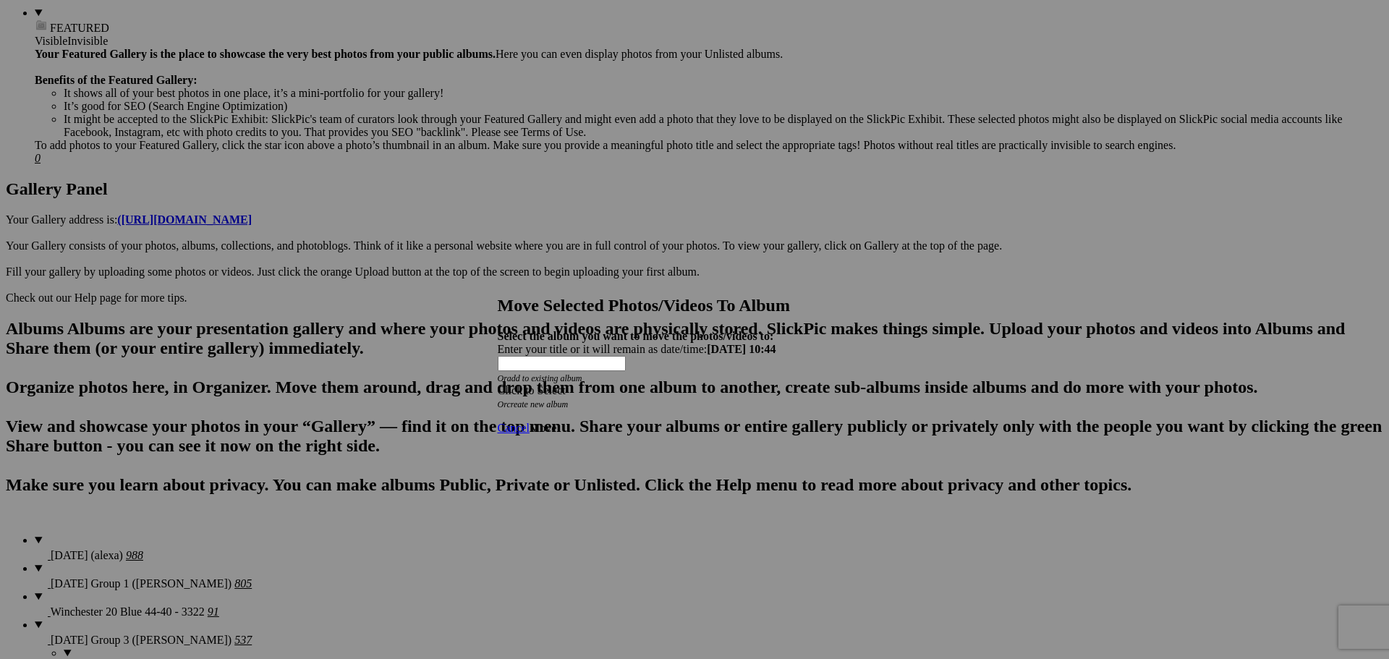
click at [771, 384] on div "Click to Select" at bounding box center [689, 390] width 383 height 13
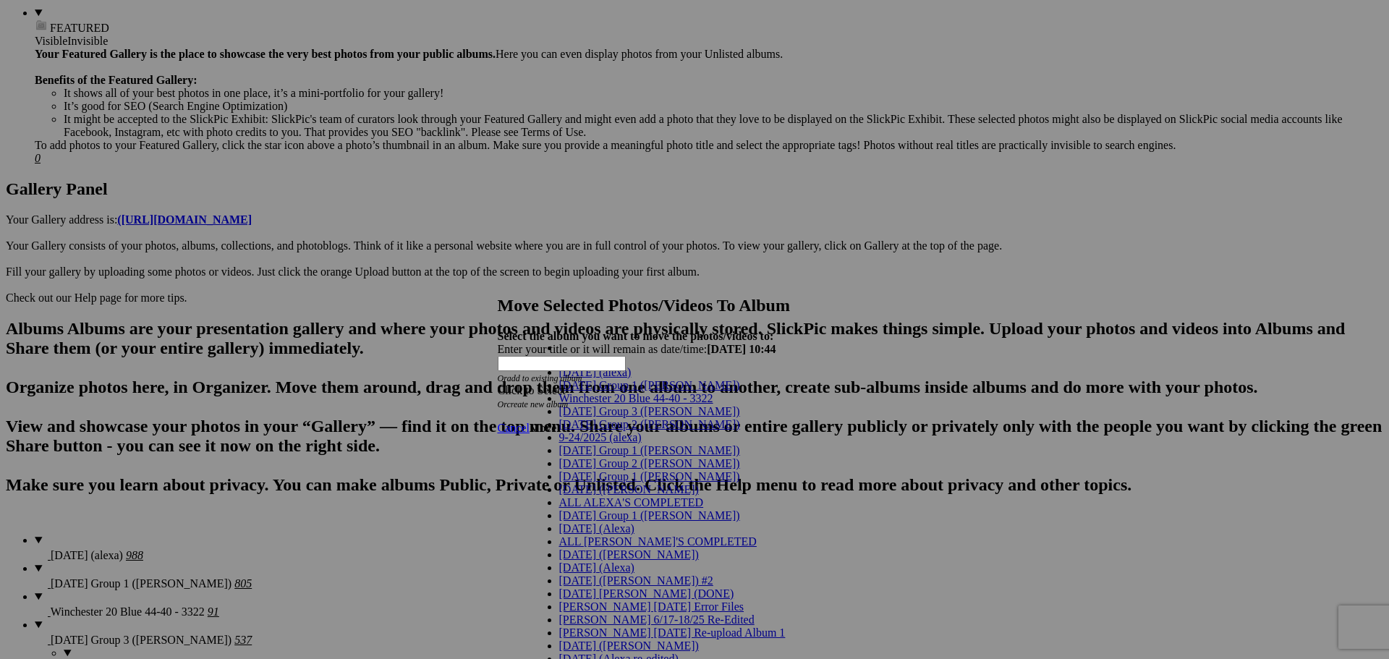
click at [635, 457] on link "[DATE] Group 1 ([PERSON_NAME])" at bounding box center [649, 450] width 181 height 12
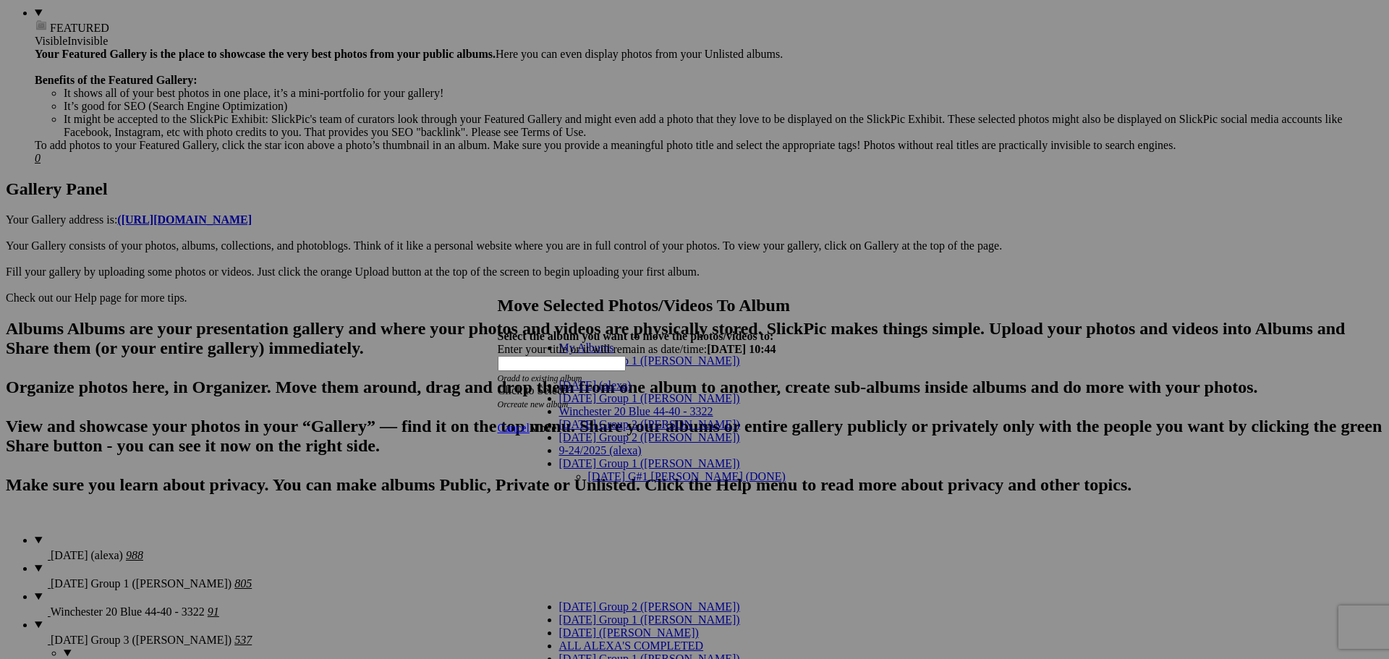
click at [605, 470] on link "[DATE] G#1 [PERSON_NAME] (DONE)" at bounding box center [687, 476] width 198 height 12
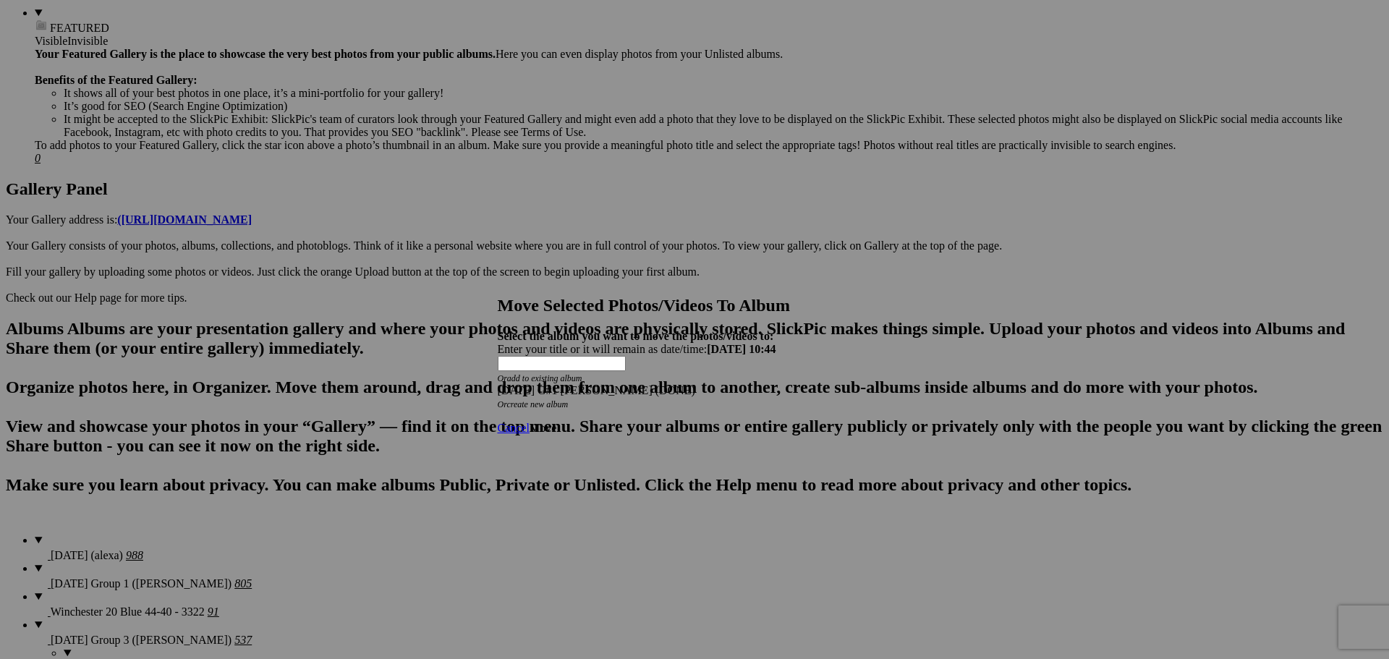
click at [556, 422] on span "Move" at bounding box center [543, 428] width 27 height 12
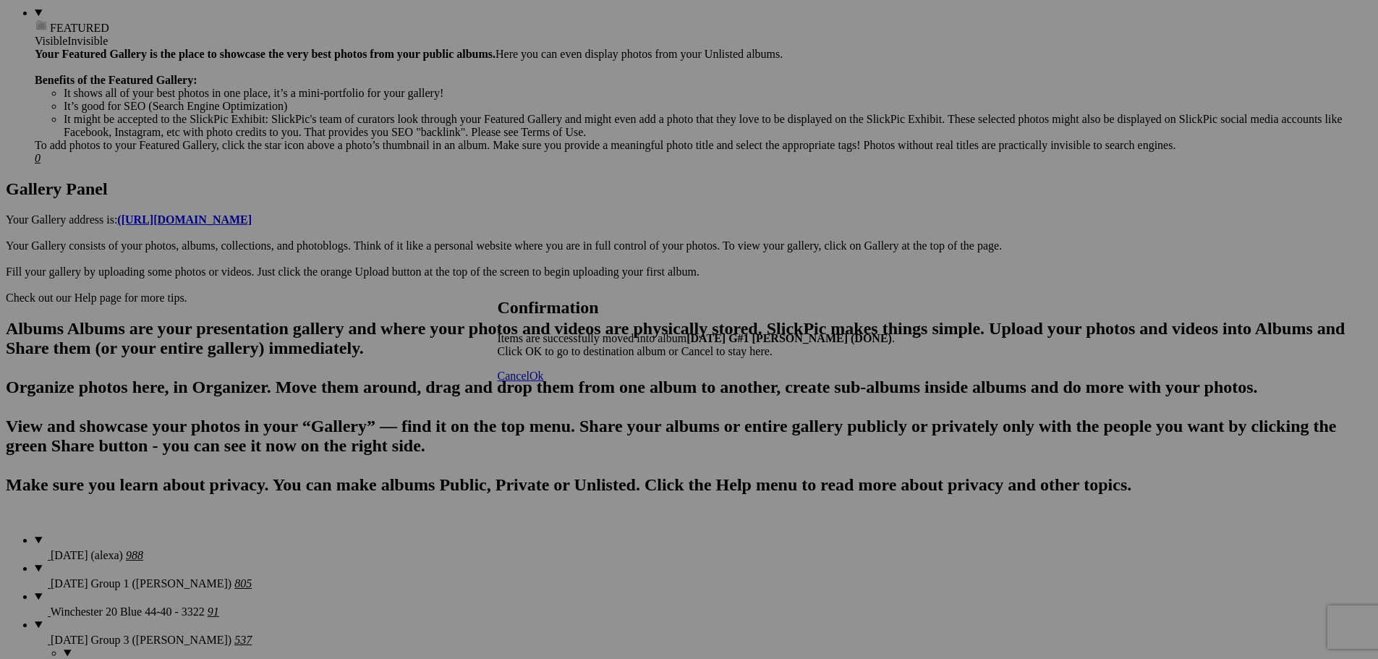
click at [530, 382] on span "Cancel" at bounding box center [514, 376] width 32 height 12
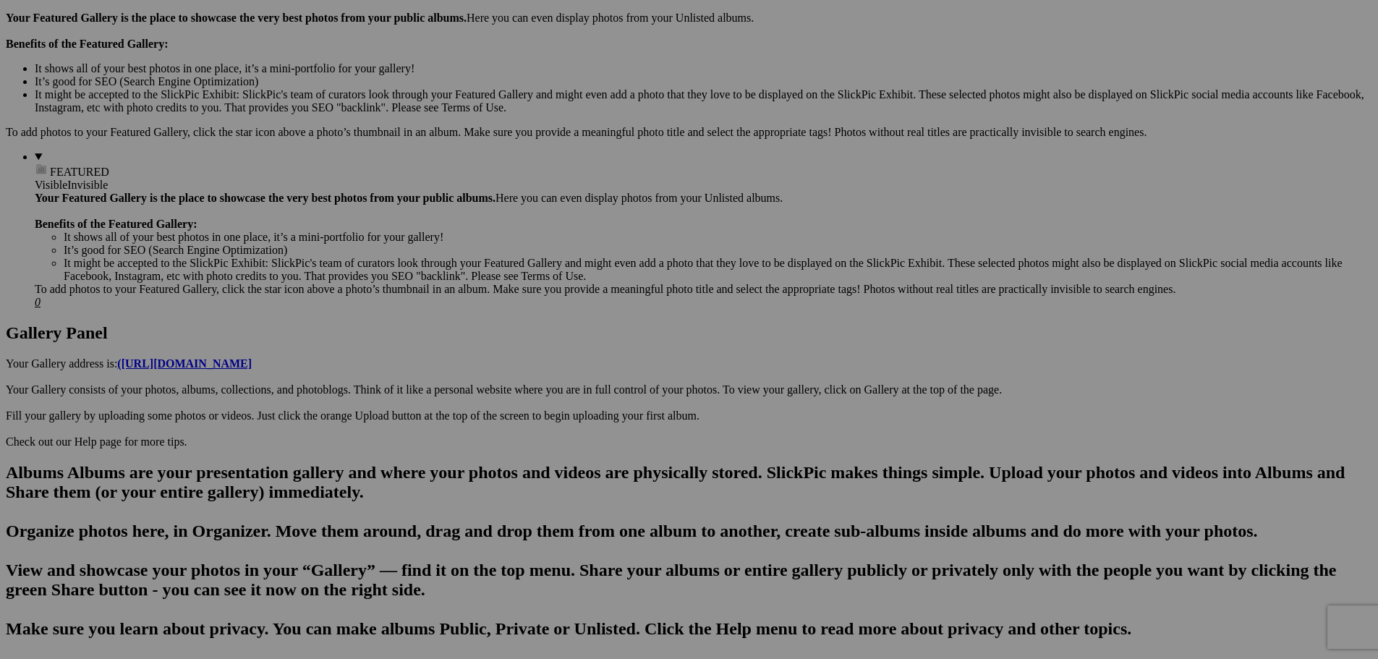
scroll to position [434, 0]
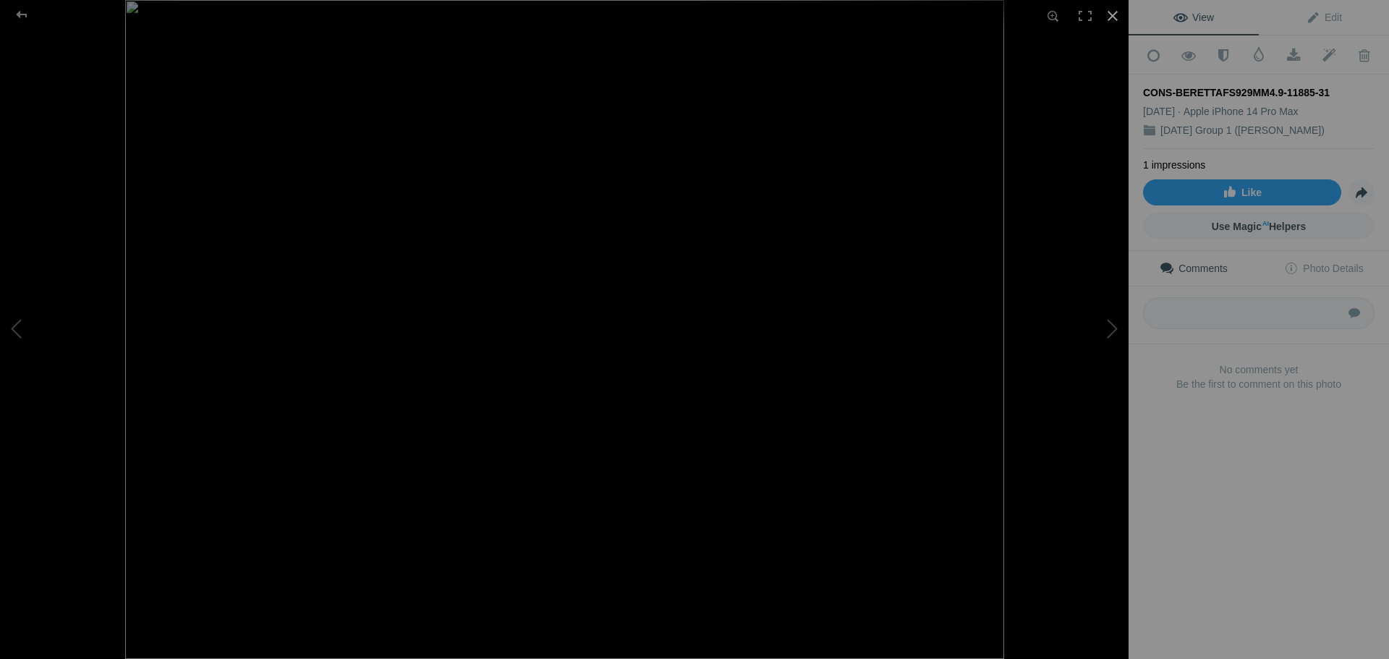
click at [1110, 15] on div at bounding box center [1113, 16] width 32 height 32
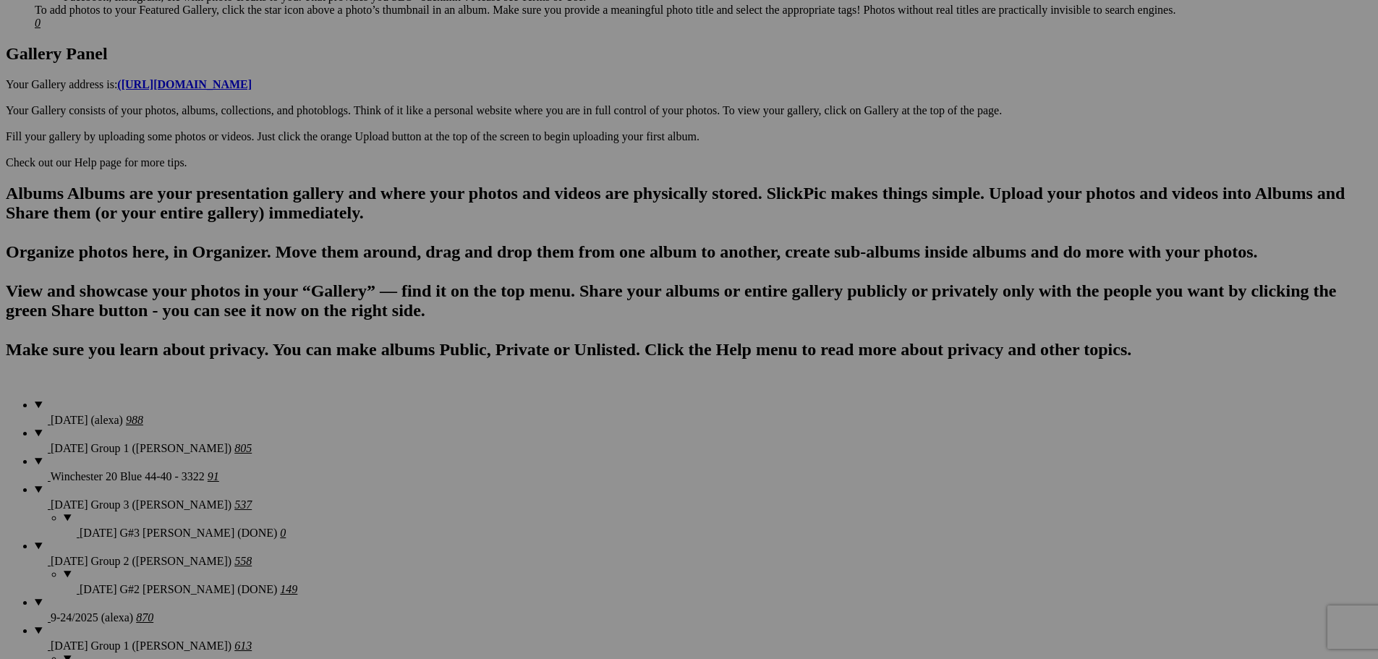
scroll to position [724, 0]
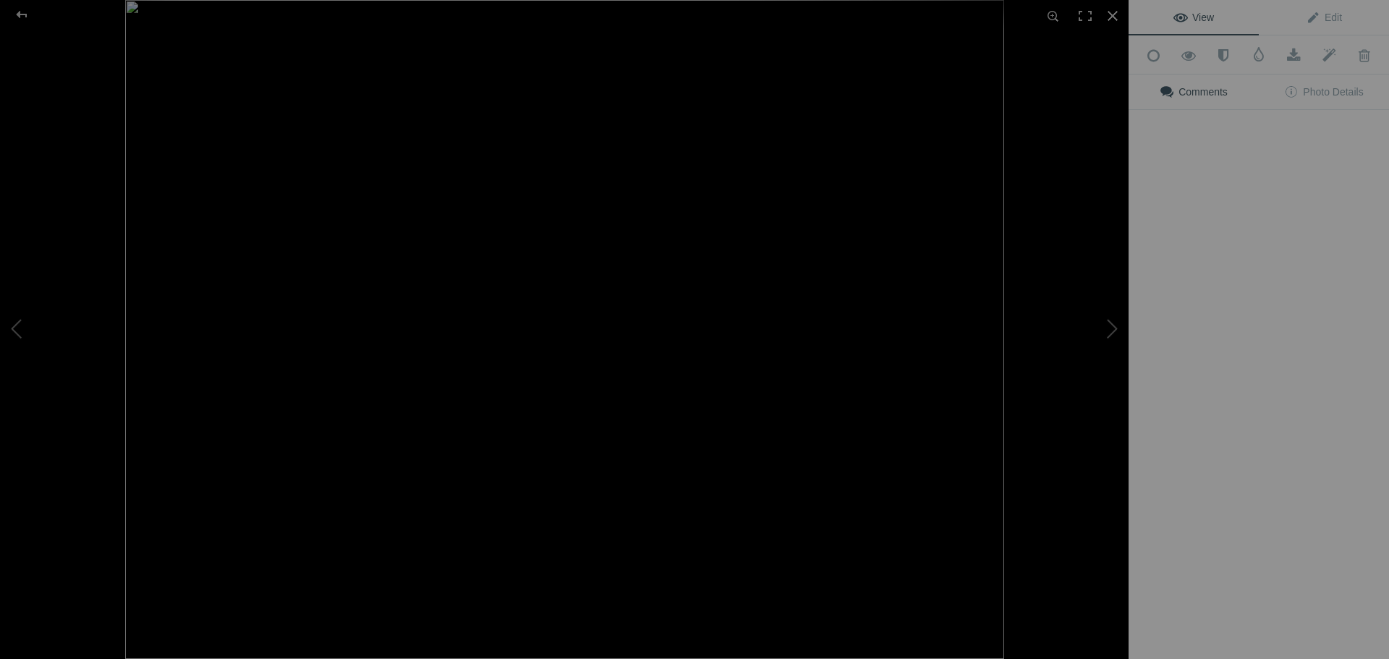
click at [931, 614] on img at bounding box center [564, 329] width 879 height 659
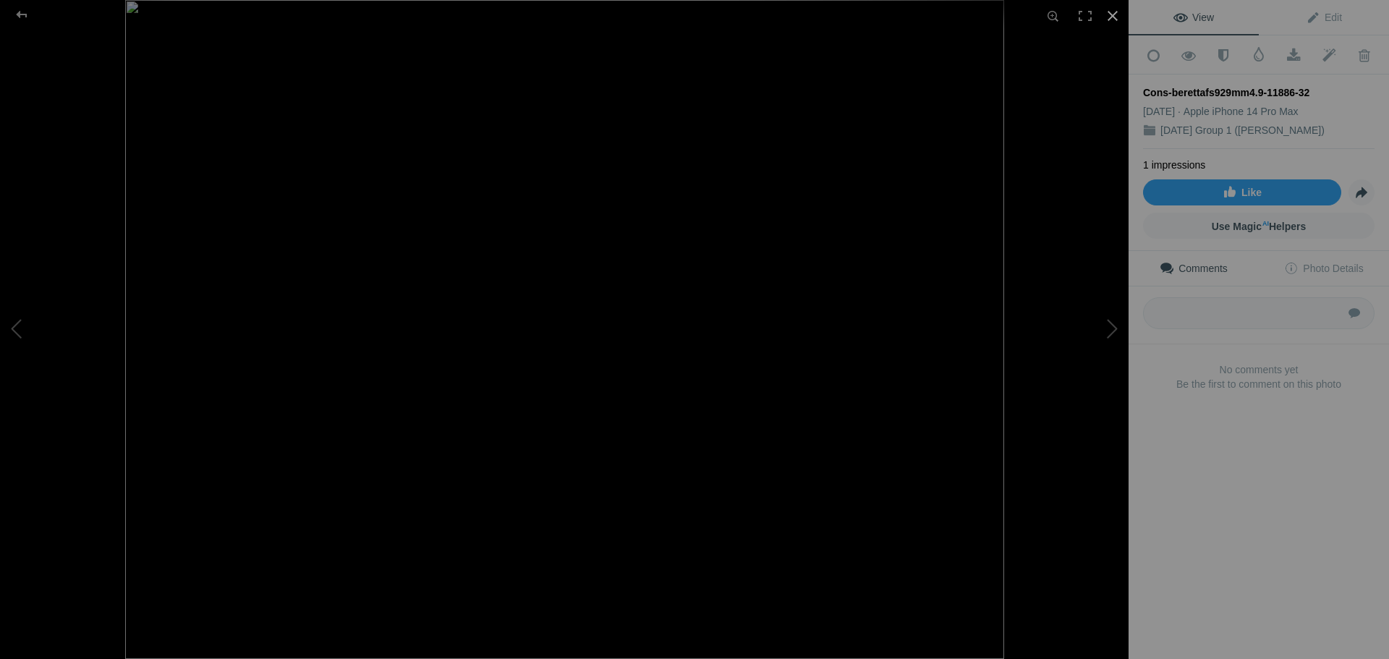
click at [1114, 14] on div at bounding box center [1113, 16] width 32 height 32
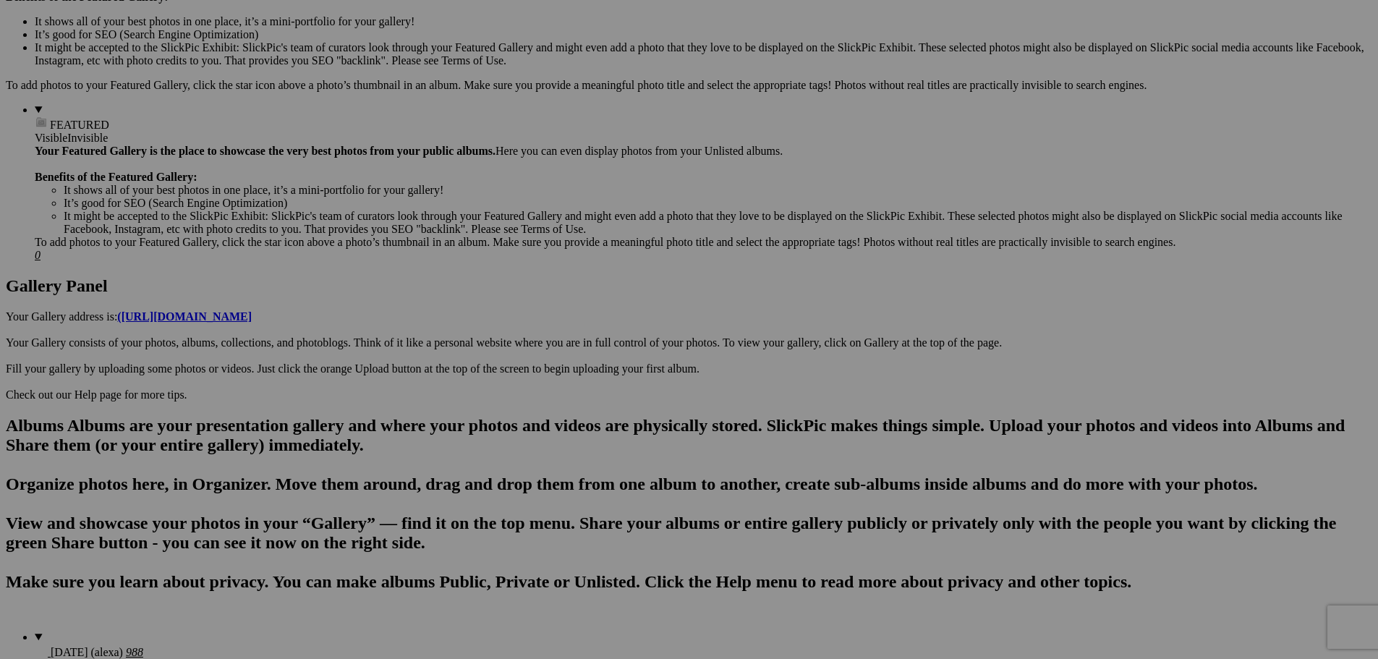
scroll to position [434, 0]
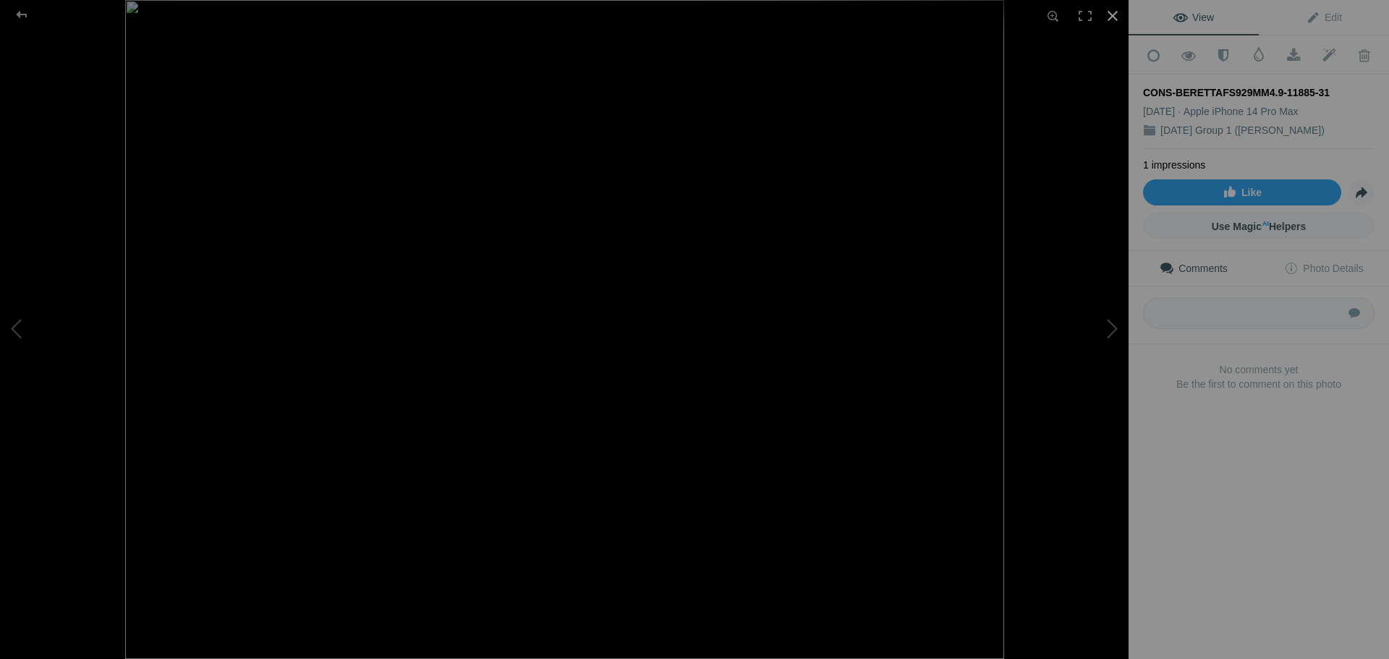
click at [1112, 22] on div at bounding box center [1113, 16] width 32 height 32
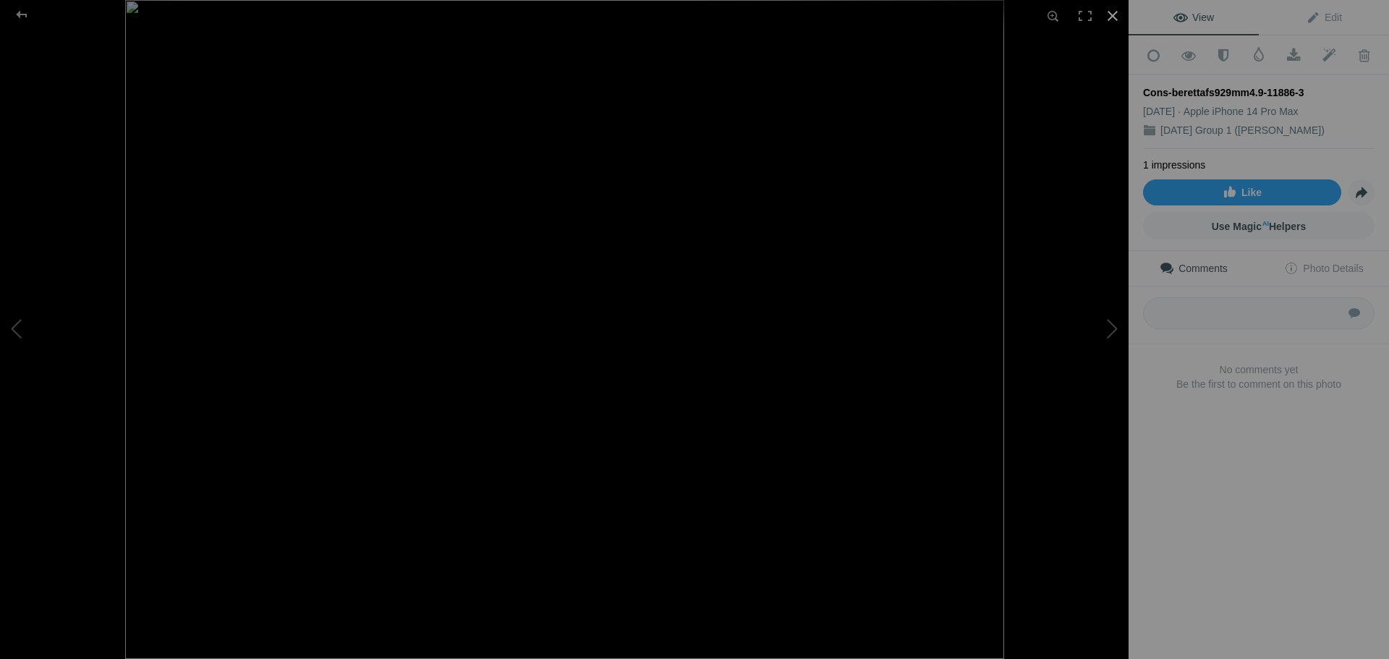
click at [1115, 12] on div at bounding box center [1113, 16] width 32 height 32
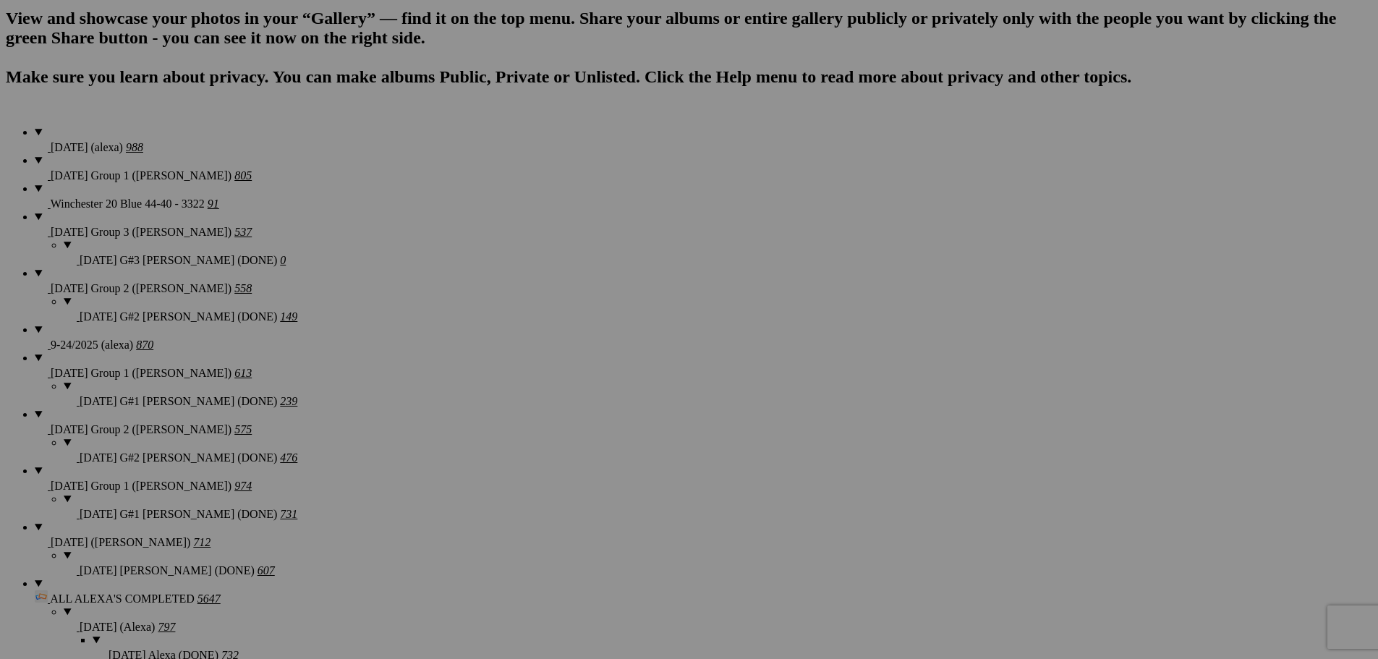
scroll to position [1013, 0]
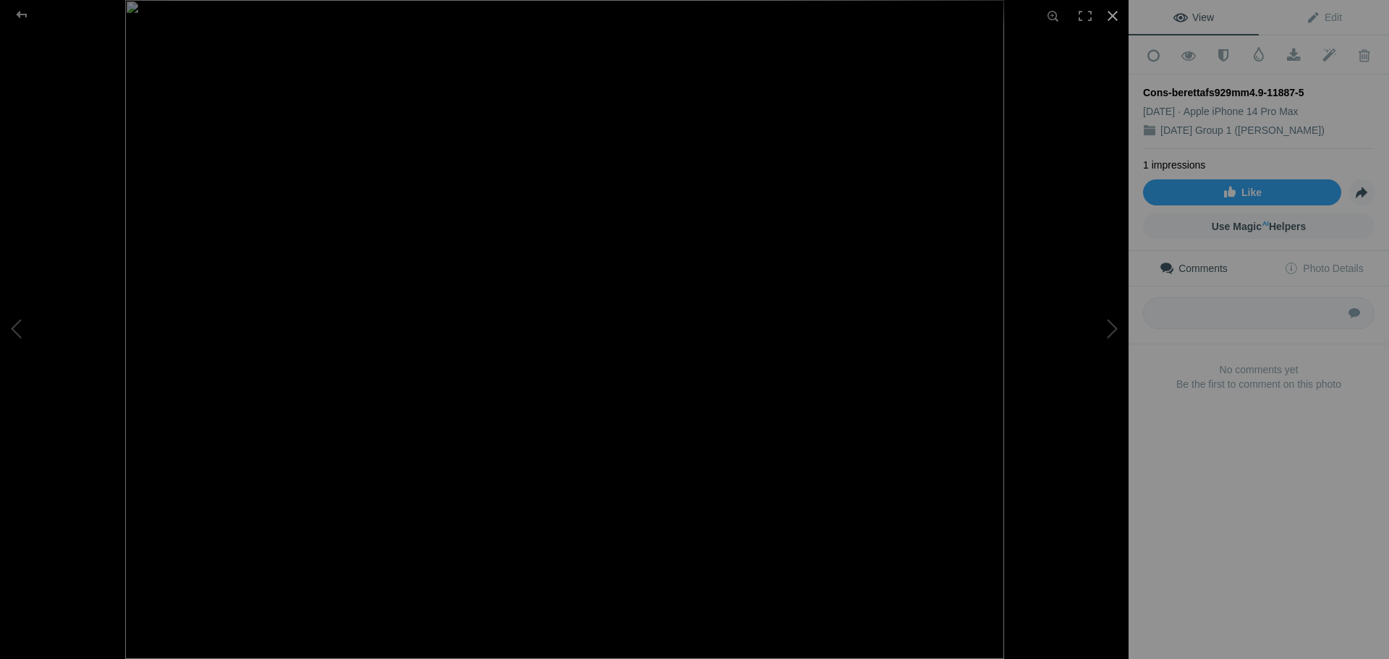
click at [1114, 17] on div at bounding box center [1113, 16] width 32 height 32
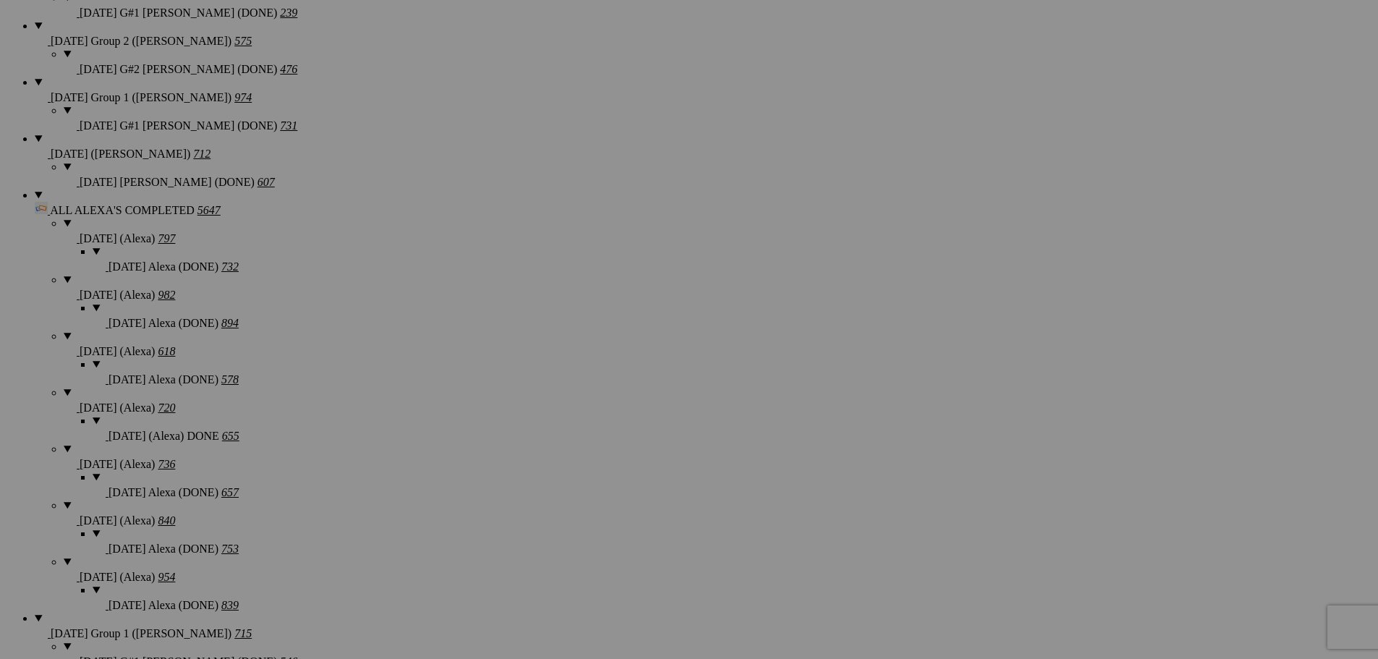
scroll to position [1447, 0]
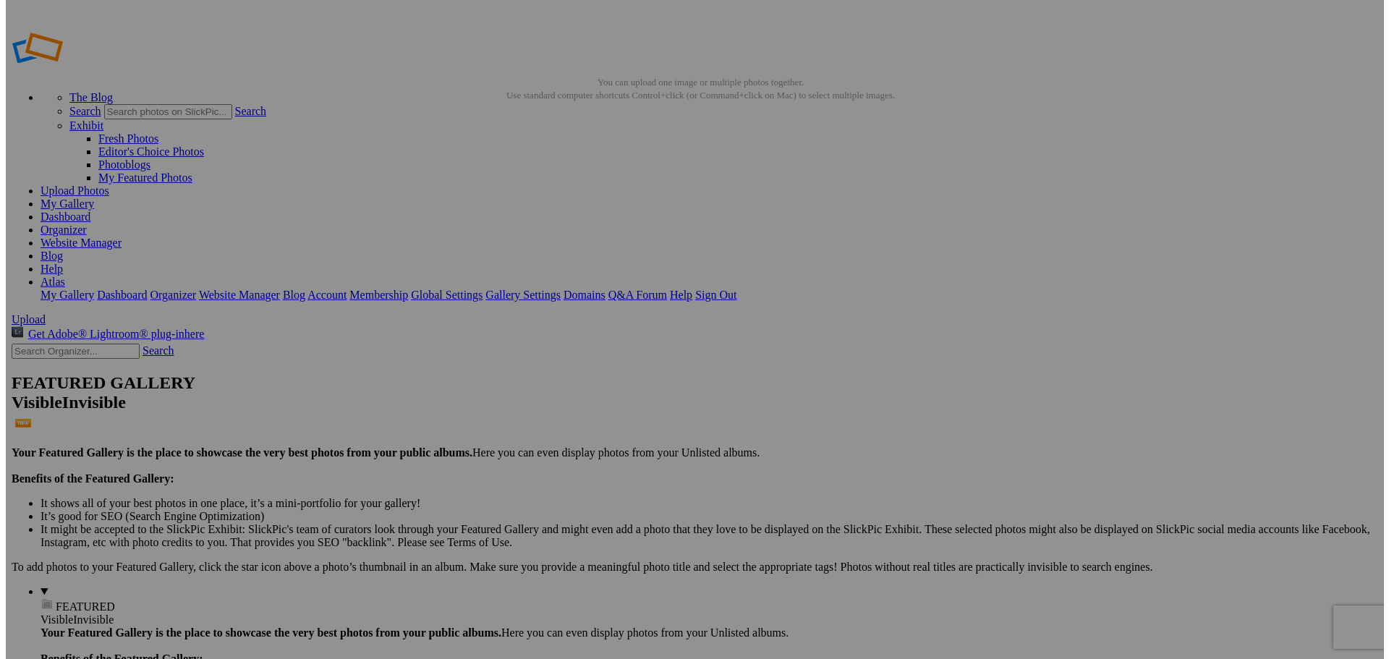
scroll to position [1447, 0]
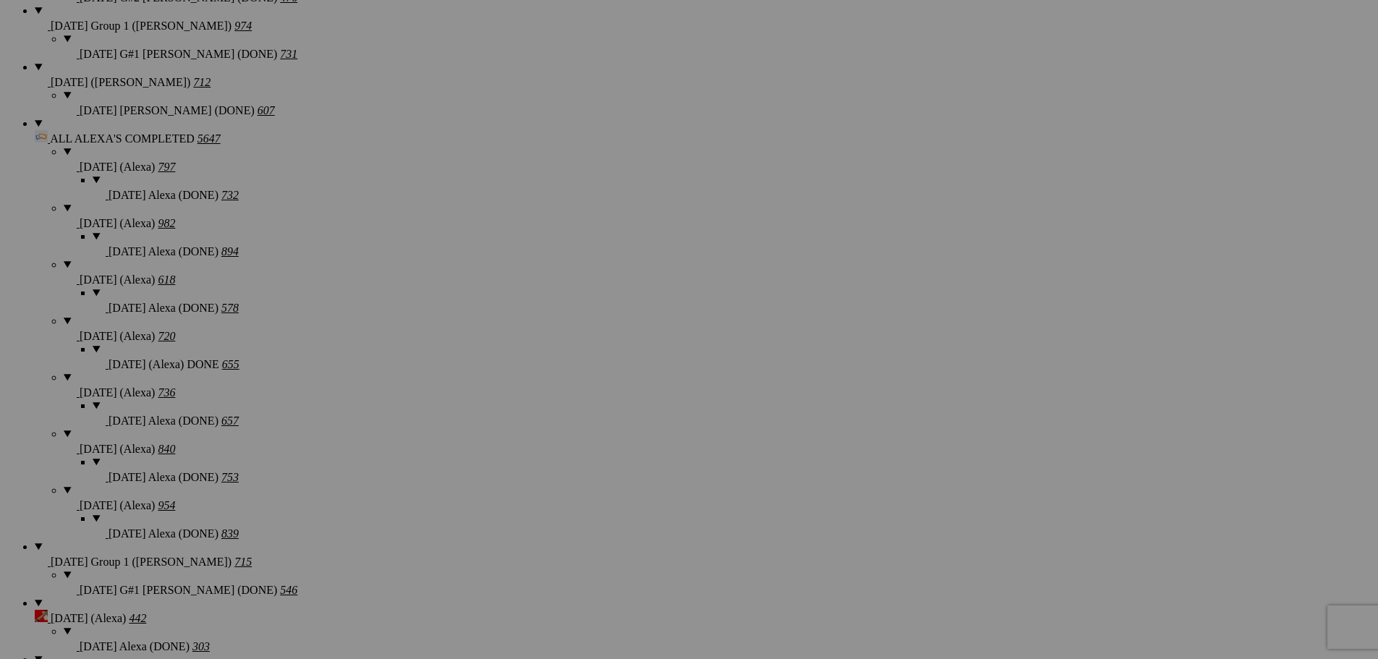
type textarea "<!-- SlickPic.com image hosting. HTML Bulk Share code Starts Here --> <div styl…"
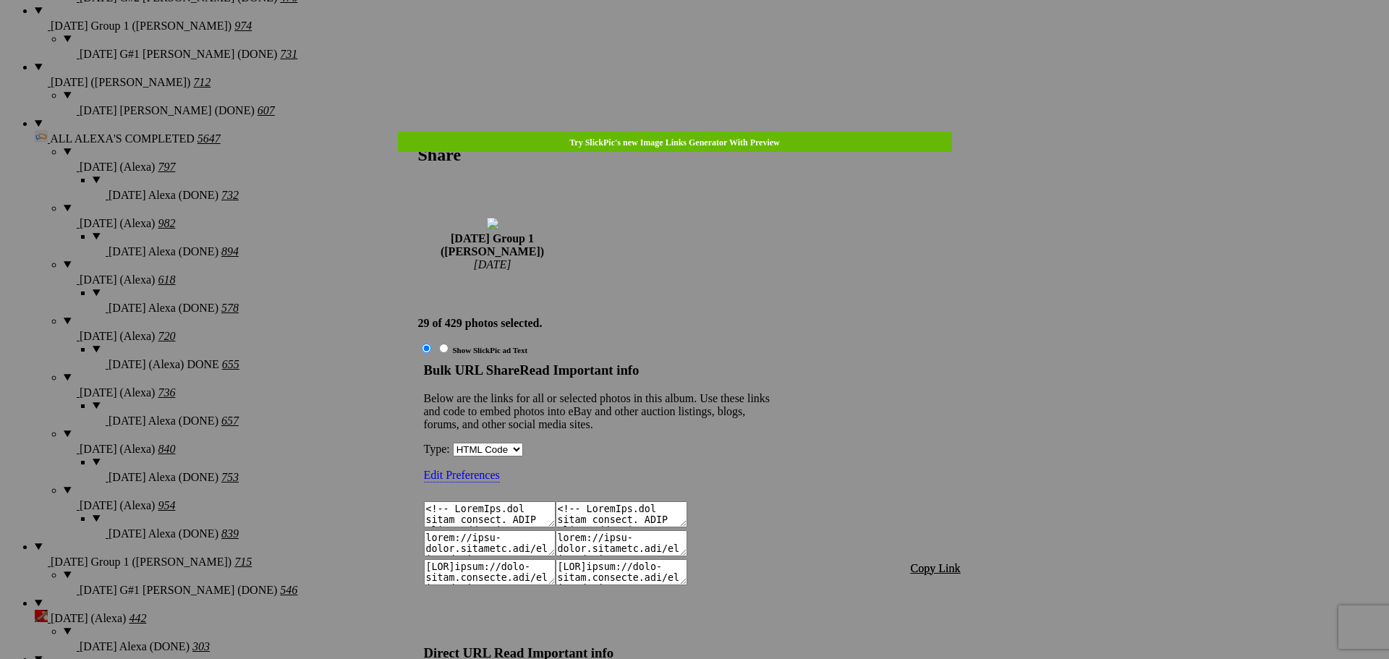
click at [939, 562] on span "Copy Link" at bounding box center [936, 568] width 50 height 12
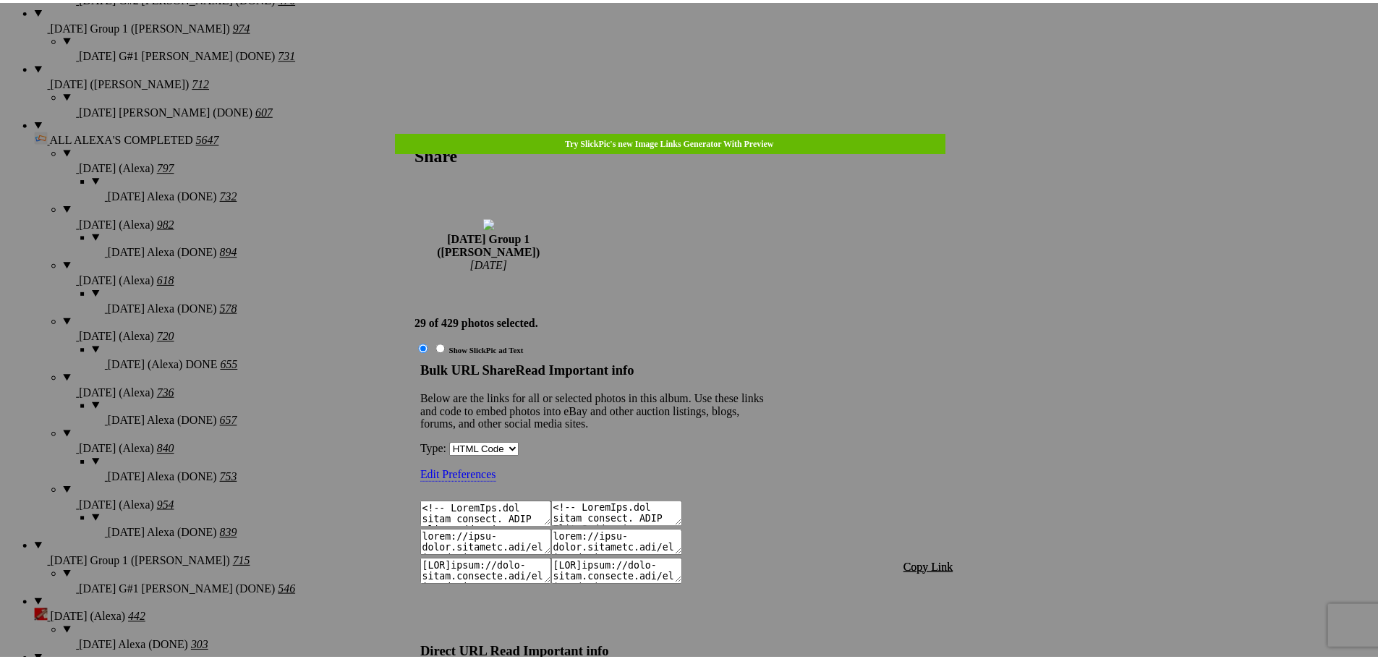
scroll to position [1331, 0]
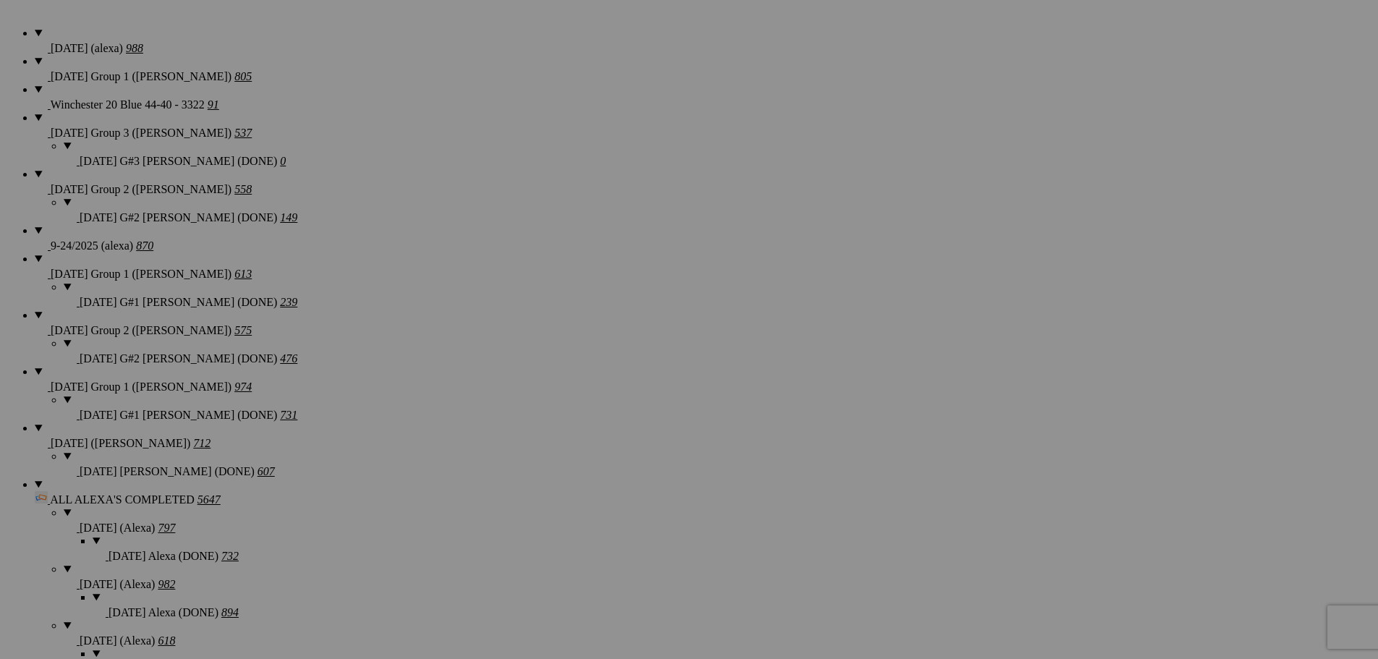
scroll to position [1085, 0]
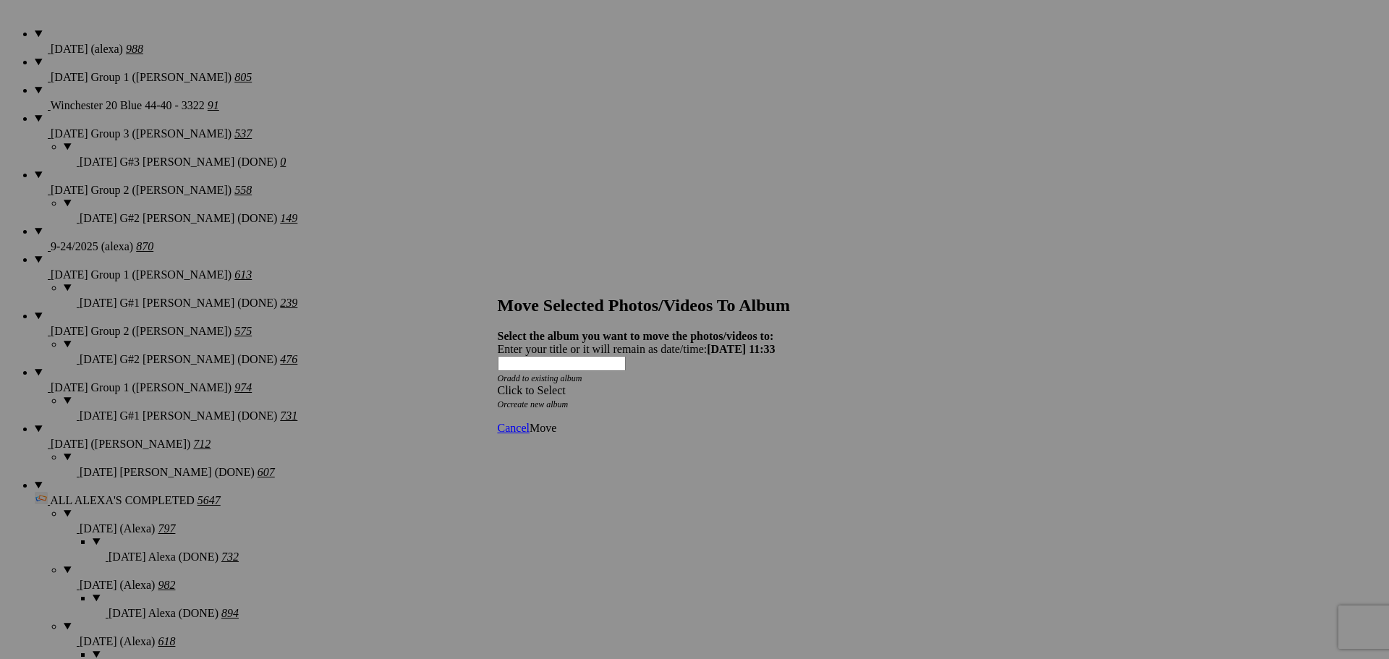
click at [741, 384] on div "Click to Select" at bounding box center [689, 390] width 383 height 13
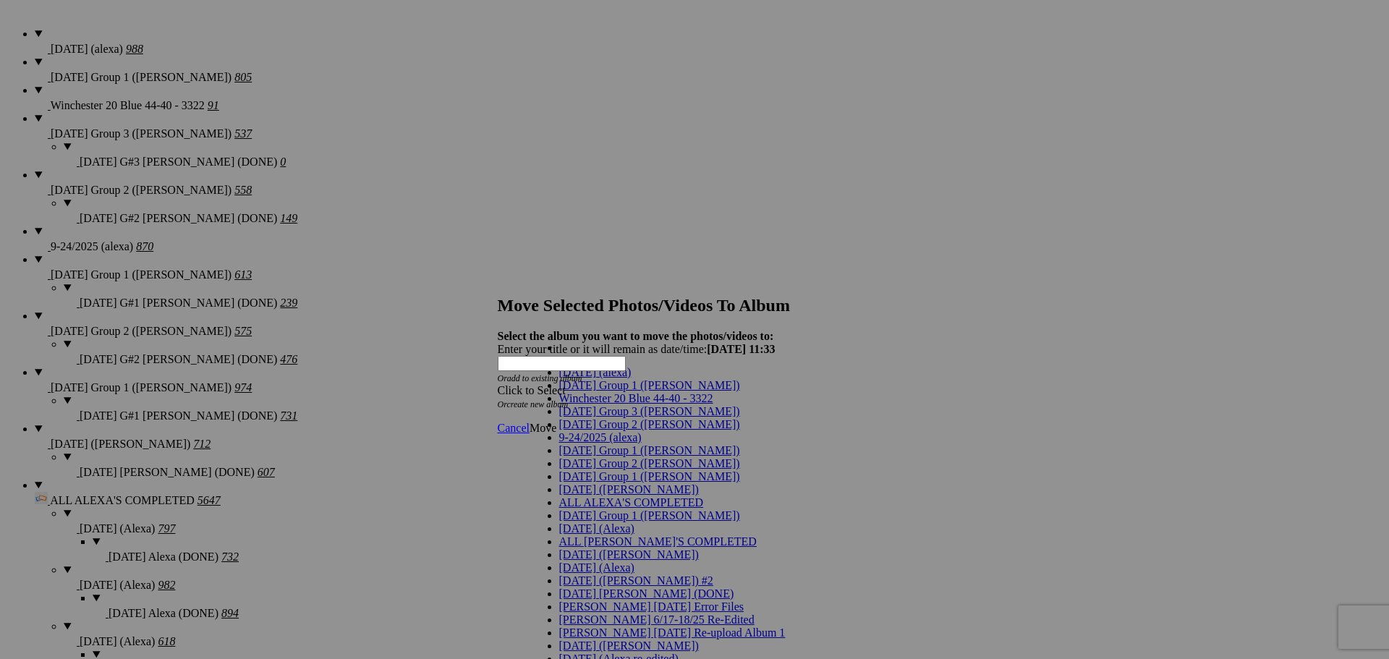
click at [611, 457] on span "[DATE] Group 1 ([PERSON_NAME])" at bounding box center [649, 450] width 181 height 12
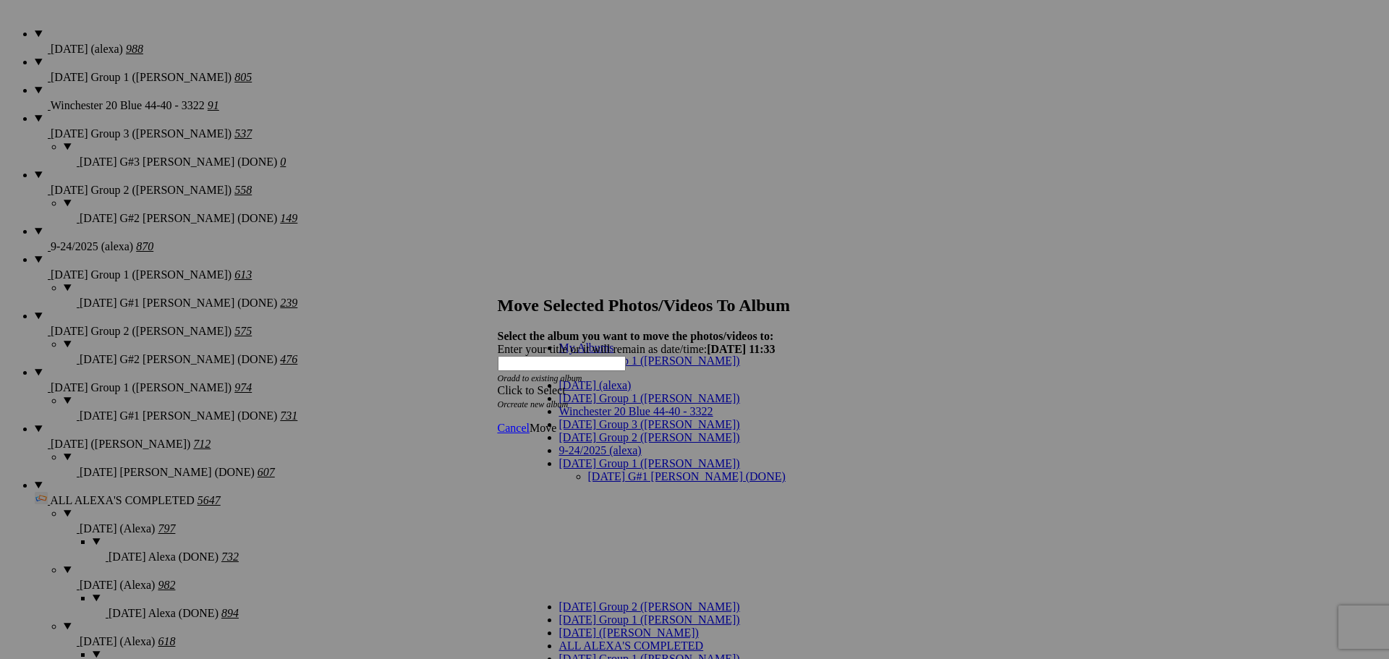
click at [600, 470] on link "[DATE] G#1 [PERSON_NAME] (DONE)" at bounding box center [687, 476] width 198 height 12
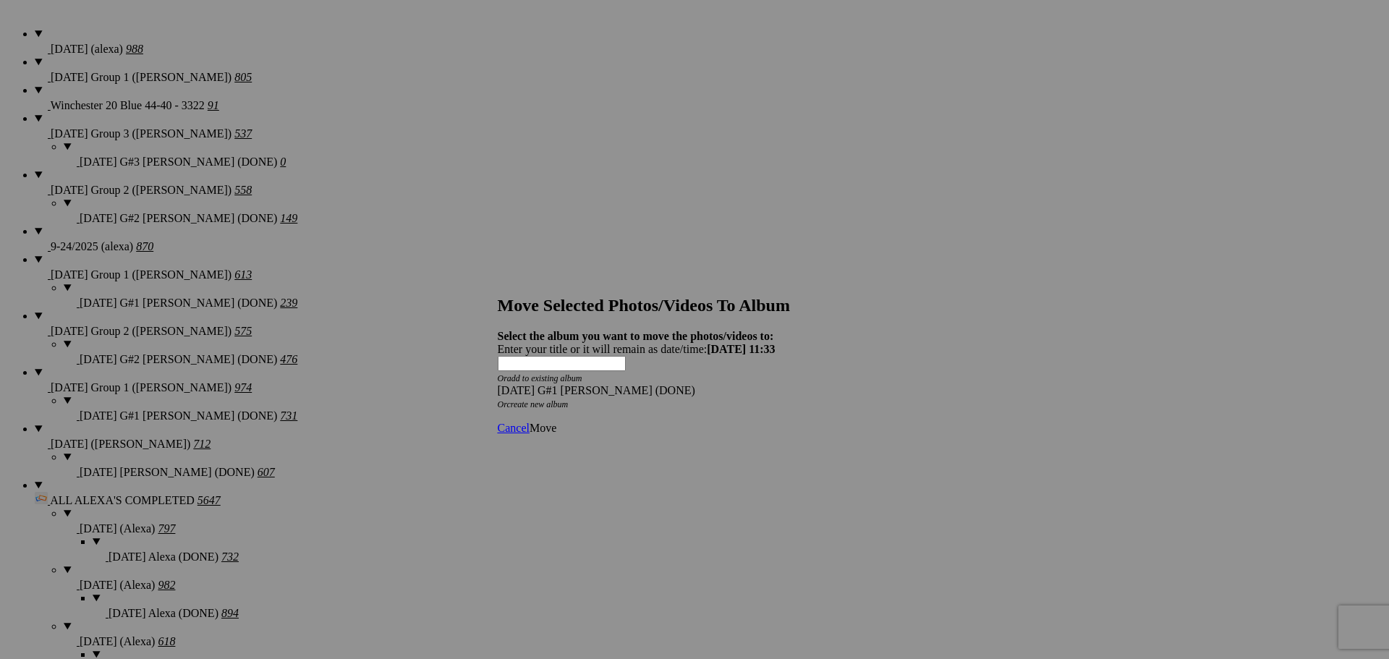
click at [556, 422] on span "Move" at bounding box center [543, 428] width 27 height 12
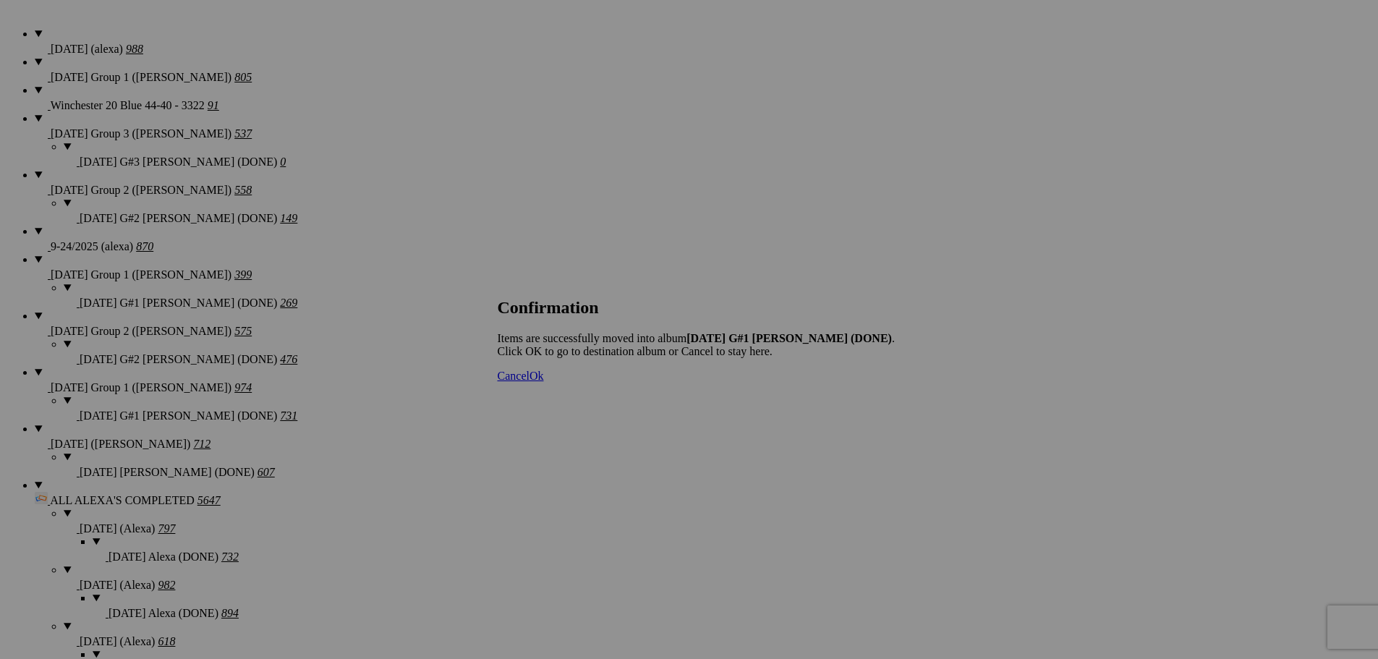
click at [530, 382] on span "Cancel" at bounding box center [514, 376] width 32 height 12
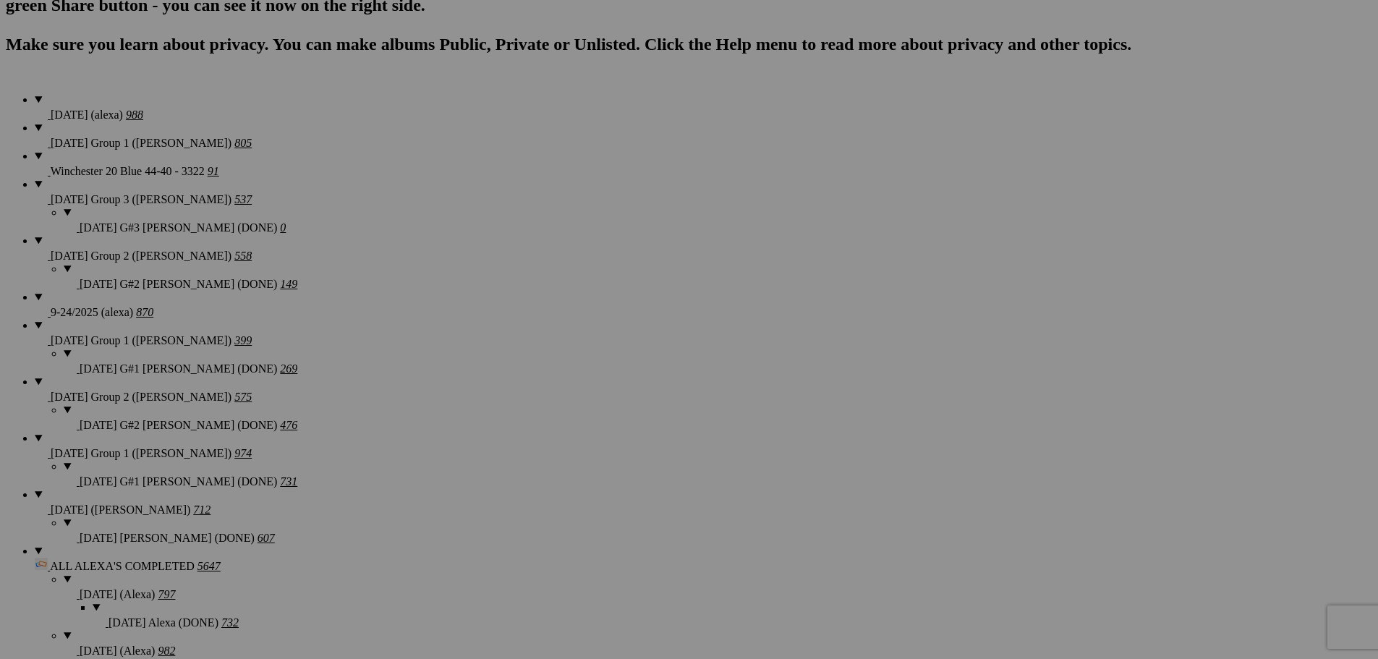
scroll to position [1158, 0]
